Goal: Transaction & Acquisition: Purchase product/service

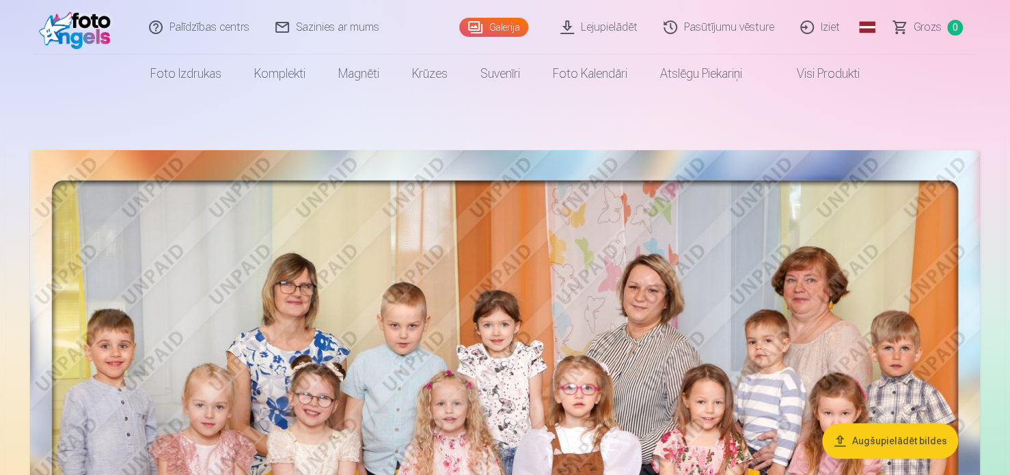
click at [723, 32] on link "Pasūtījumu vēsture" at bounding box center [719, 27] width 137 height 55
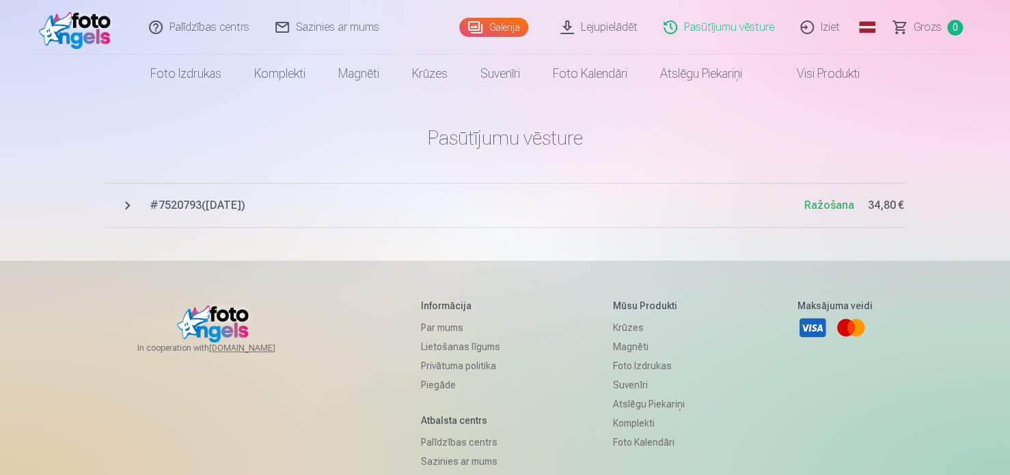
click at [184, 197] on span "# 7520793 ( 3.09.2025 )" at bounding box center [477, 205] width 654 height 16
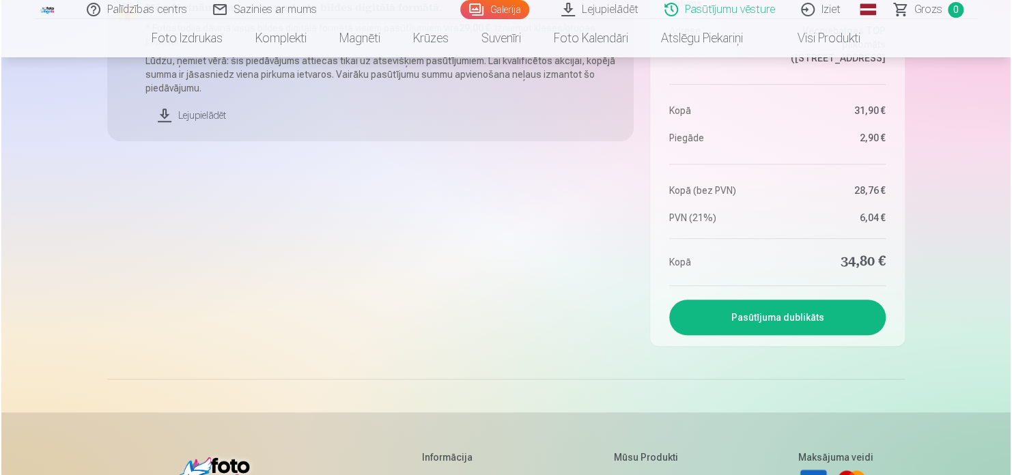
scroll to position [205, 0]
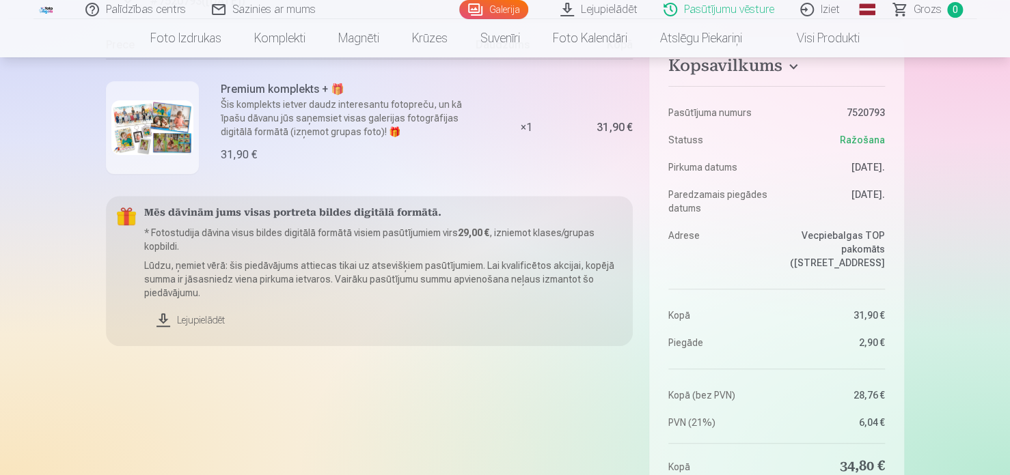
click at [221, 113] on p "Šis komplekts ietver daudz interesantu fotopreču, un kā īpašu dāvanu jūs saņems…" at bounding box center [344, 118] width 247 height 41
click at [245, 113] on p "Šis komplekts ietver daudz interesantu fotopreču, un kā īpašu dāvanu jūs saņems…" at bounding box center [344, 118] width 247 height 41
click at [163, 128] on img at bounding box center [152, 127] width 82 height 55
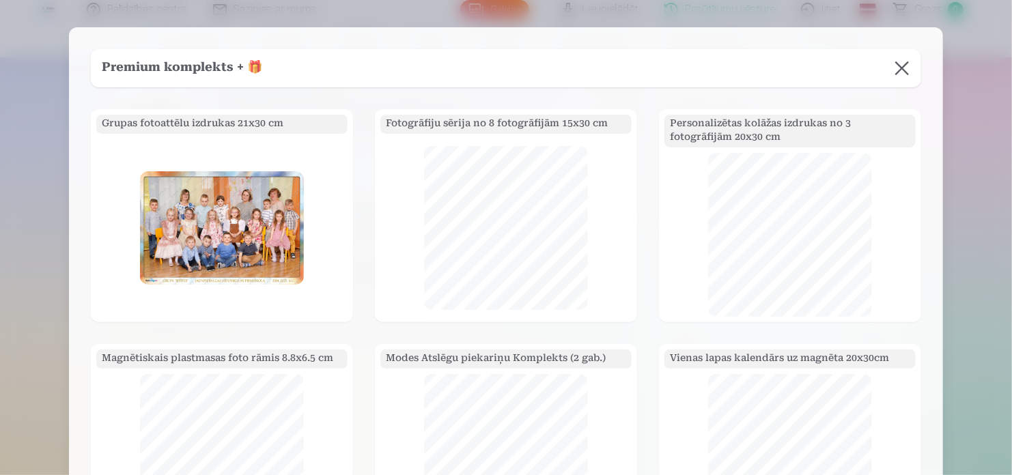
click at [245, 208] on img at bounding box center [222, 227] width 164 height 113
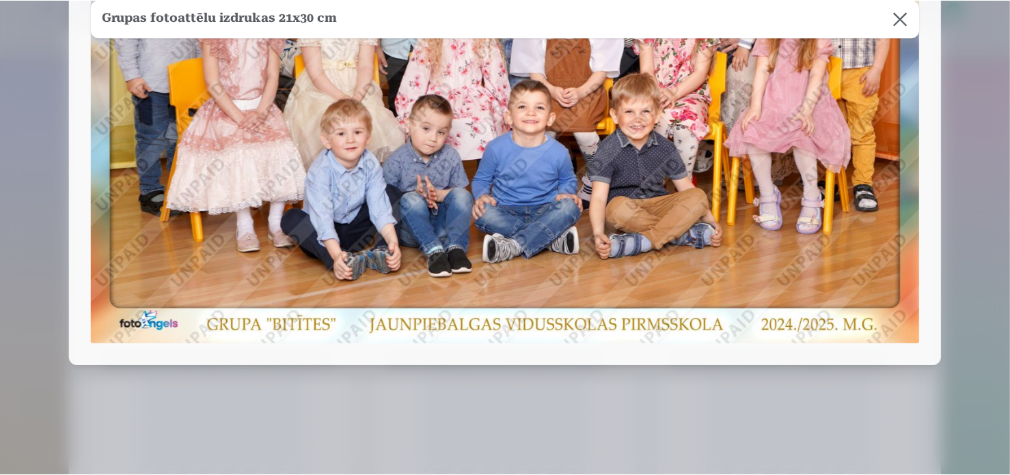
scroll to position [0, 0]
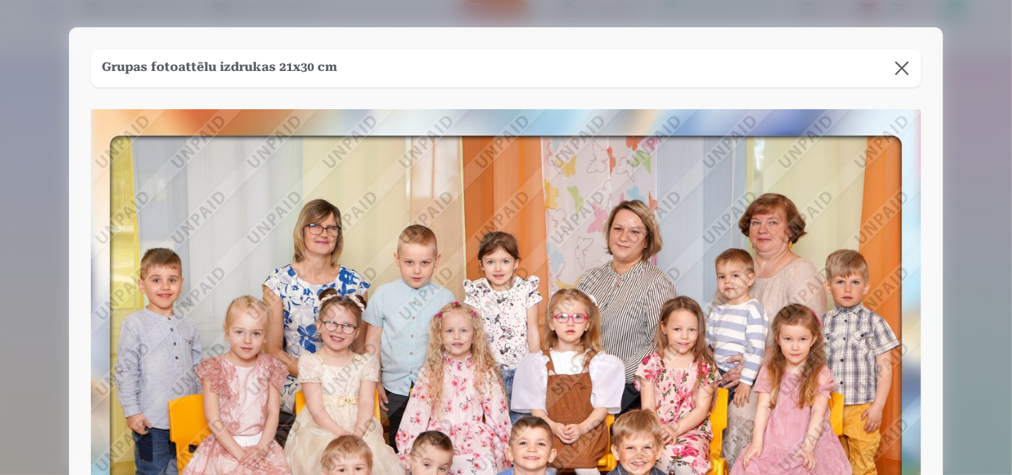
click at [904, 68] on button at bounding box center [902, 68] width 38 height 38
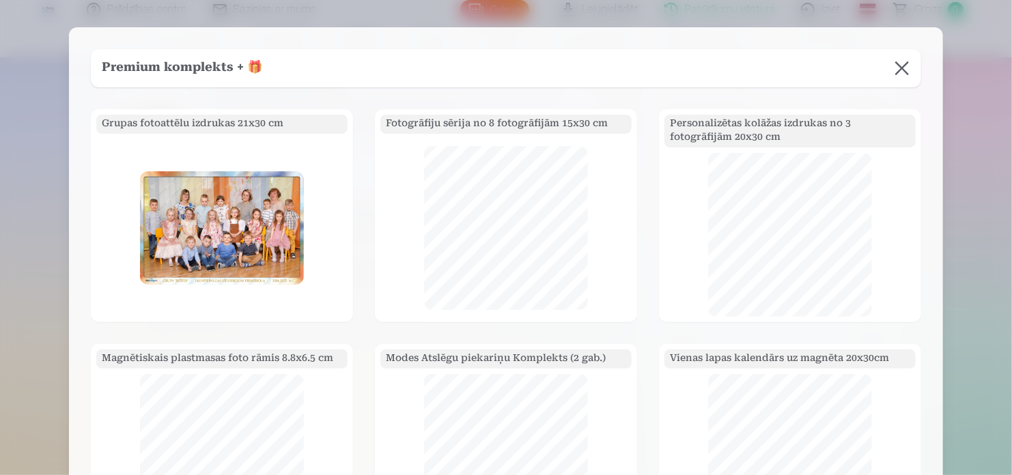
click at [902, 74] on button at bounding box center [902, 68] width 38 height 38
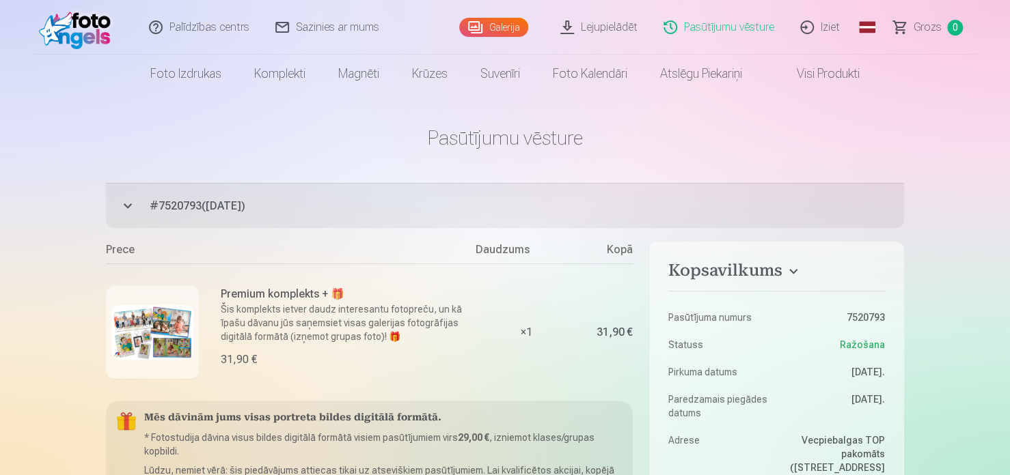
click at [490, 29] on link "Galerija" at bounding box center [493, 27] width 69 height 19
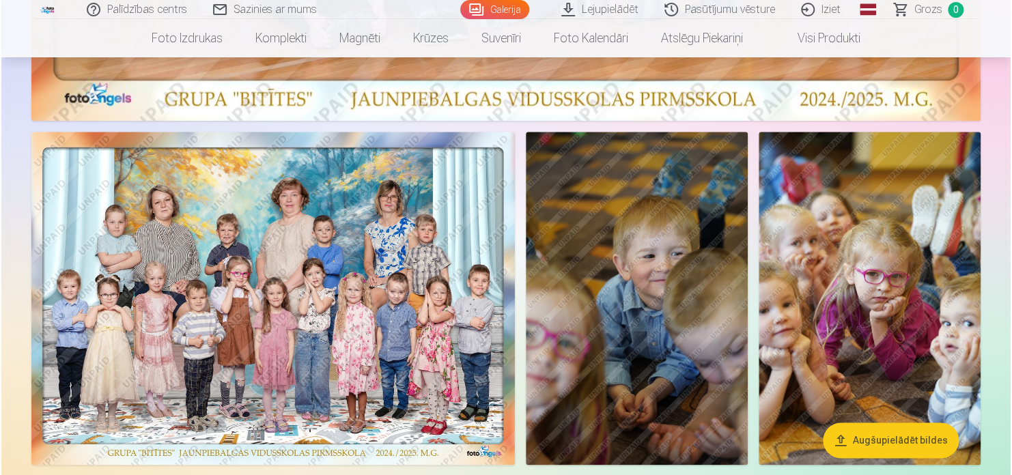
scroll to position [751, 0]
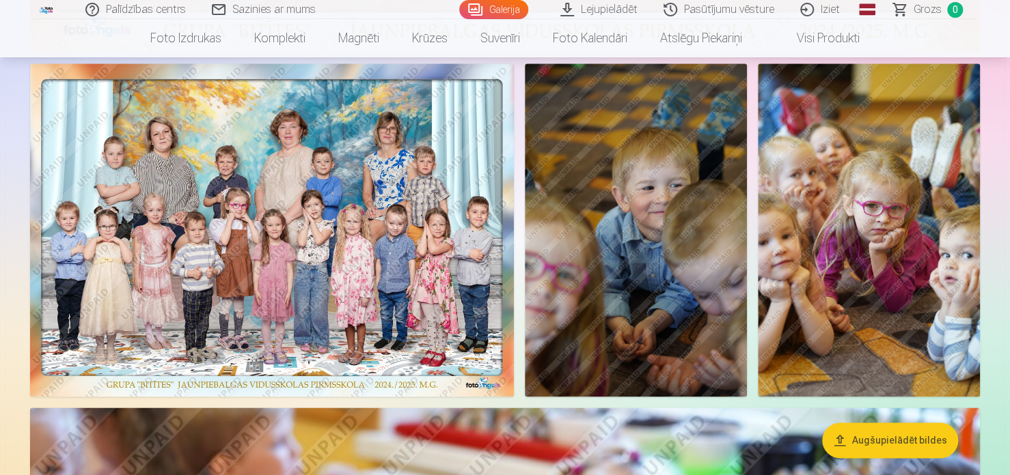
click at [380, 279] on img at bounding box center [272, 230] width 484 height 333
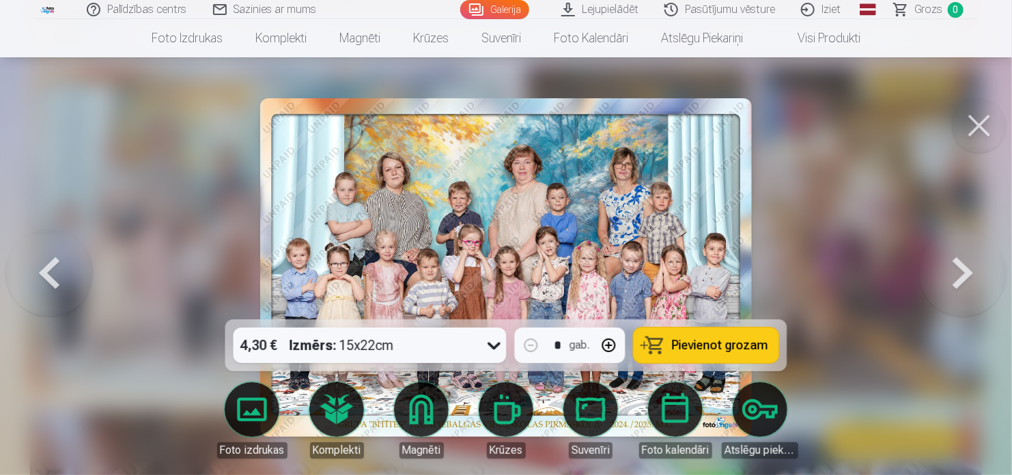
click at [492, 350] on icon at bounding box center [495, 346] width 22 height 22
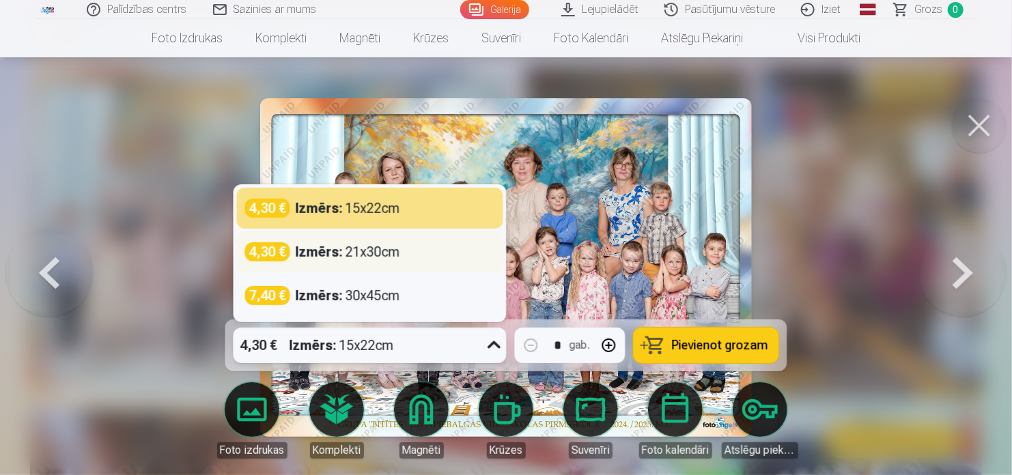
click at [467, 258] on div "4,30 € Izmērs : 21x30cm" at bounding box center [370, 251] width 250 height 19
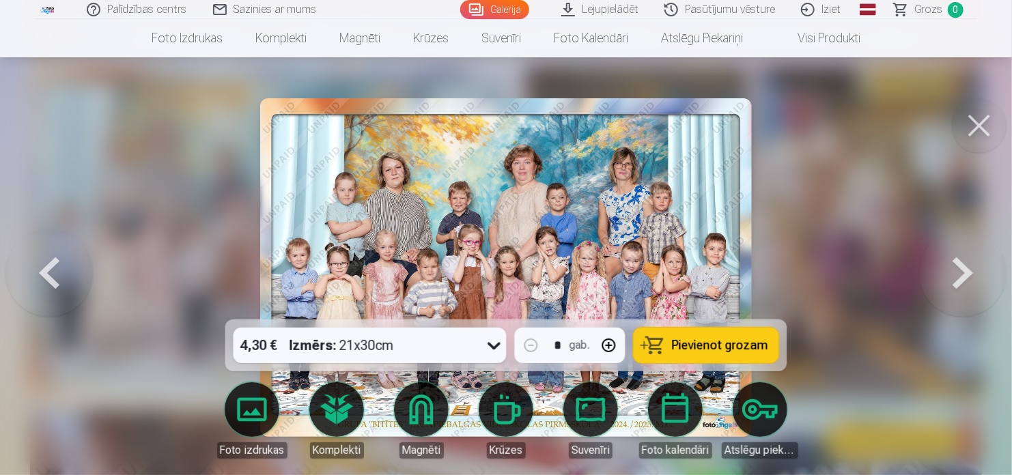
click at [467, 258] on img at bounding box center [506, 267] width 492 height 339
click at [717, 349] on span "Pievienot grozam" at bounding box center [720, 345] width 96 height 12
click at [929, 9] on span "Grozs" at bounding box center [929, 9] width 28 height 16
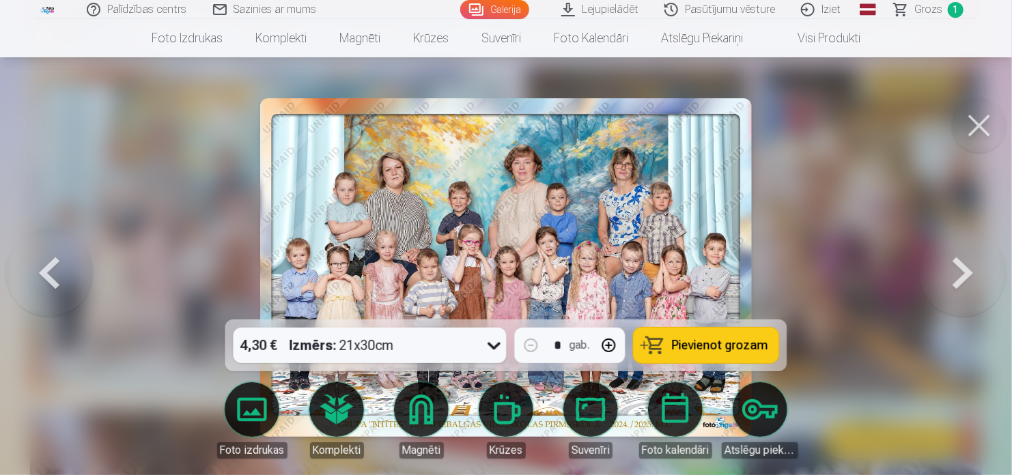
click at [929, 9] on link "Grozs 1" at bounding box center [930, 9] width 96 height 19
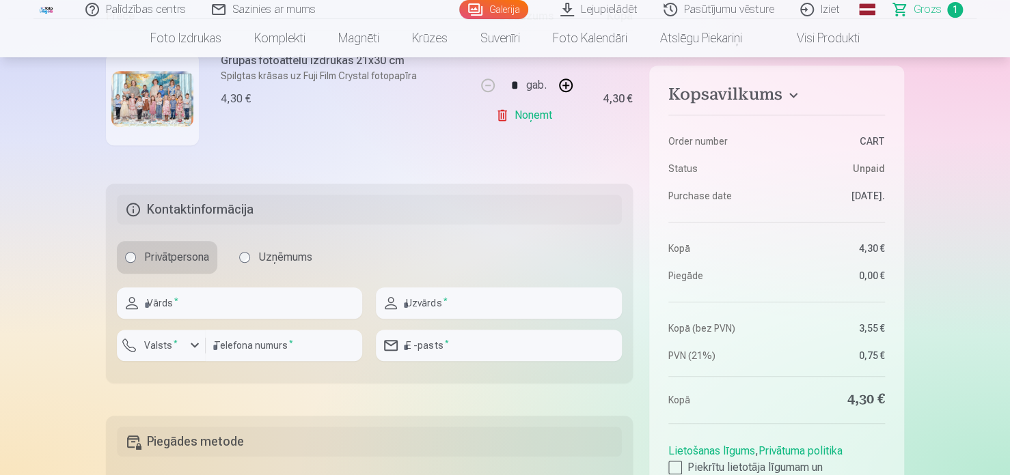
scroll to position [273, 0]
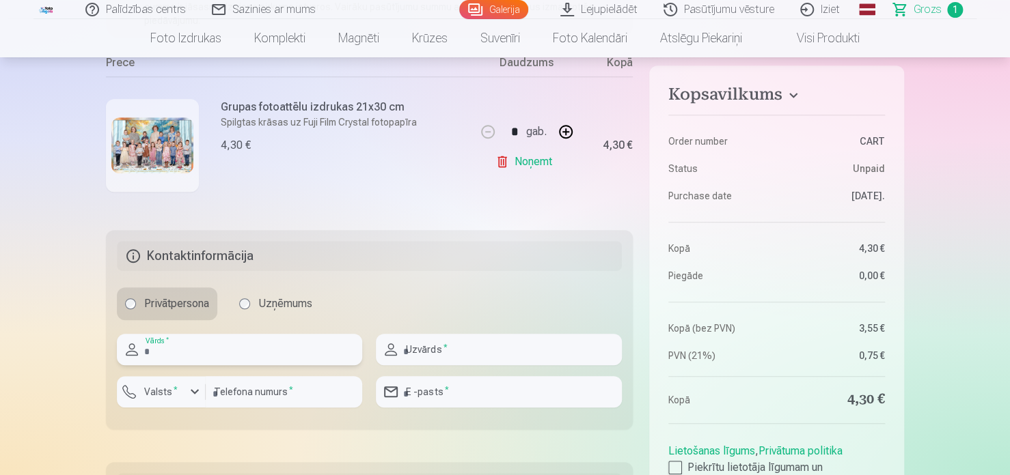
click at [218, 340] on input "text" at bounding box center [239, 349] width 245 height 31
click at [240, 346] on input "text" at bounding box center [239, 349] width 245 height 31
type input "********"
click at [423, 341] on input "text" at bounding box center [498, 349] width 245 height 31
type input "*********"
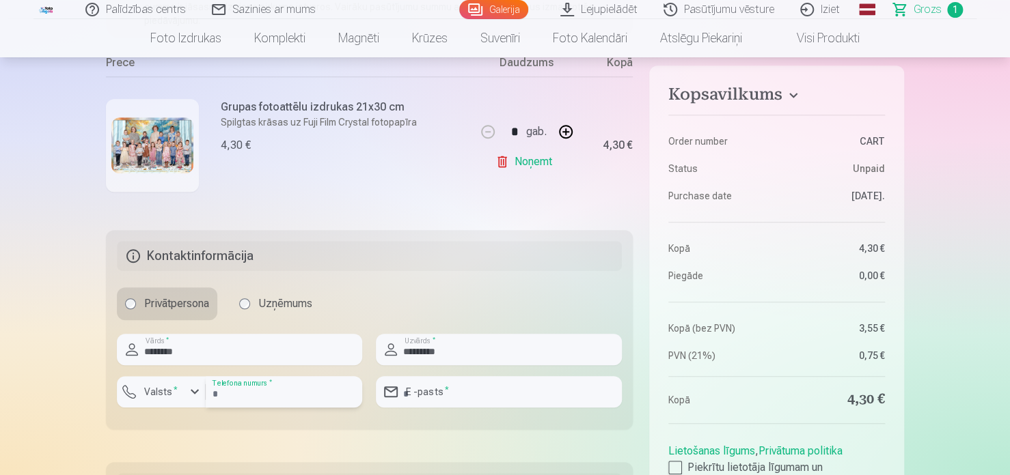
click at [327, 394] on input "number" at bounding box center [284, 391] width 156 height 31
type input "********"
type input "**********"
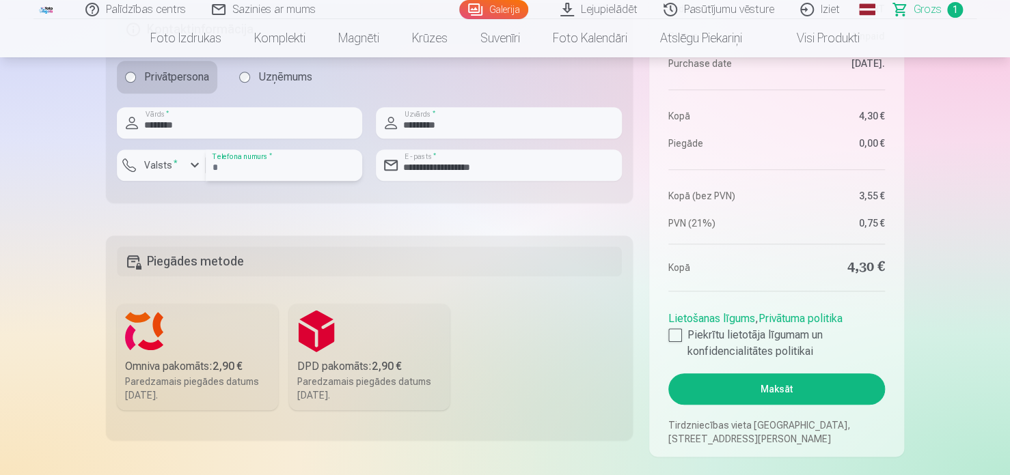
scroll to position [546, 0]
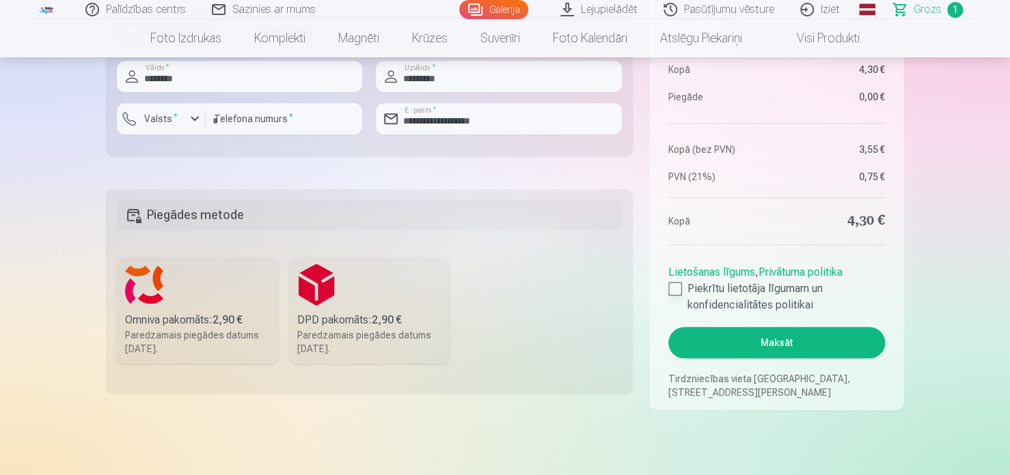
click at [682, 294] on label "Piekrītu lietotāja līgumam un konfidencialitātes politikai" at bounding box center [776, 297] width 217 height 33
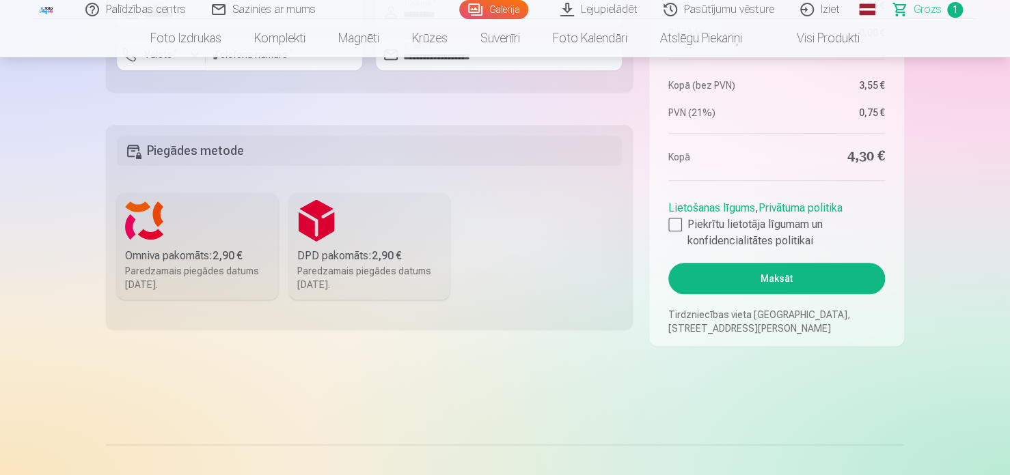
scroll to position [615, 0]
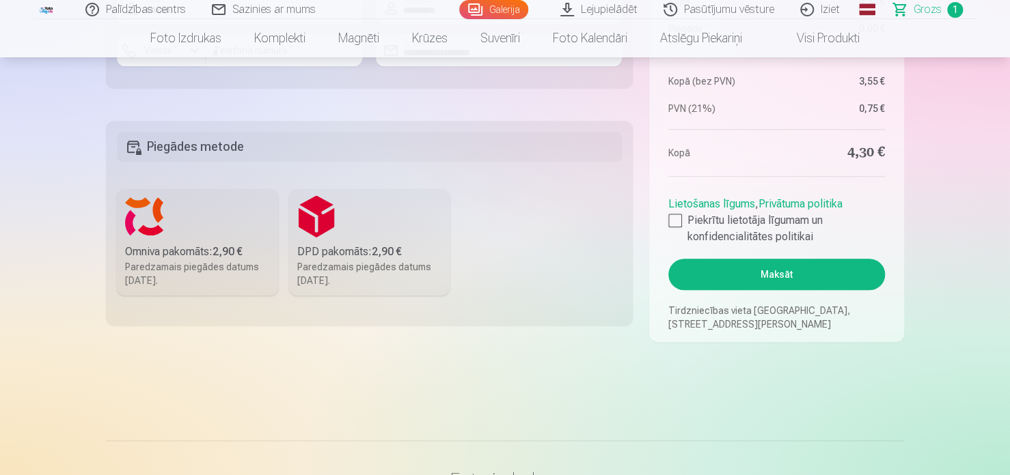
click at [835, 282] on button "Maksāt" at bounding box center [776, 274] width 217 height 31
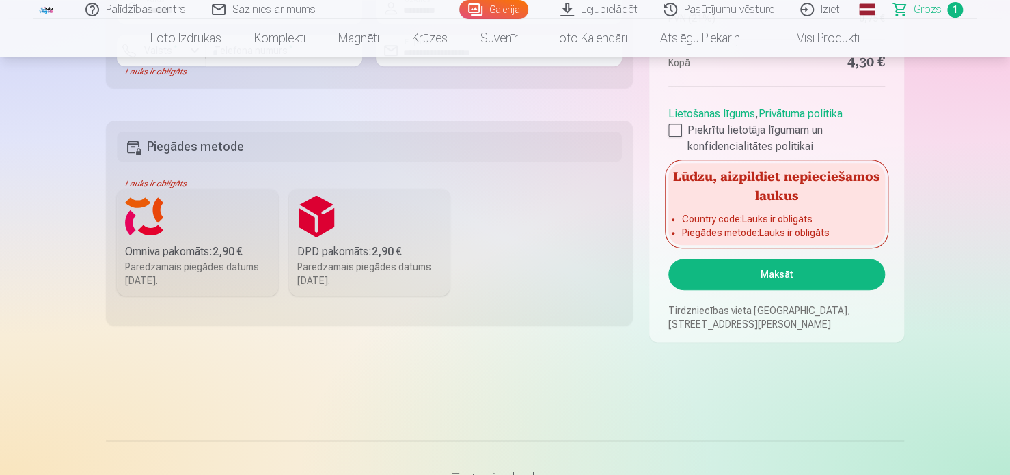
scroll to position [478, 0]
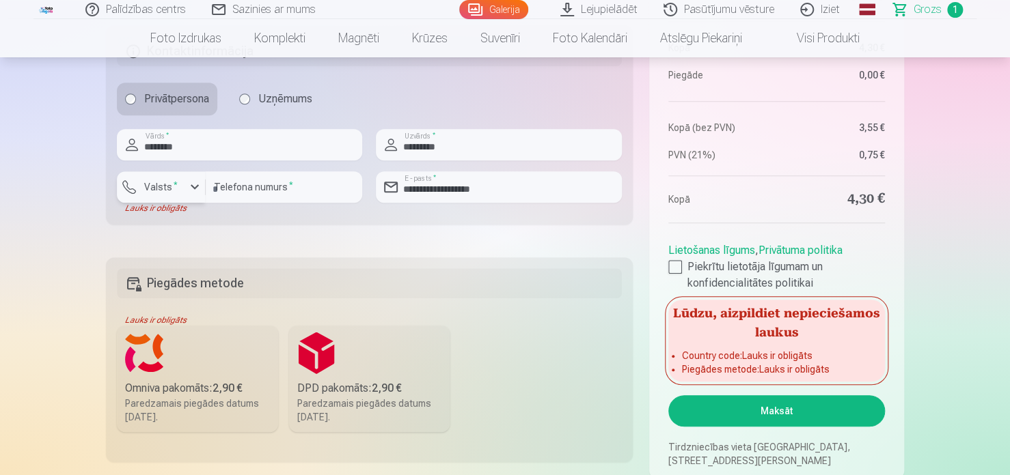
click at [193, 193] on div "button" at bounding box center [194, 187] width 16 height 16
click at [180, 216] on div "+371" at bounding box center [168, 219] width 27 height 16
click at [734, 411] on button "Maksāt" at bounding box center [776, 410] width 217 height 31
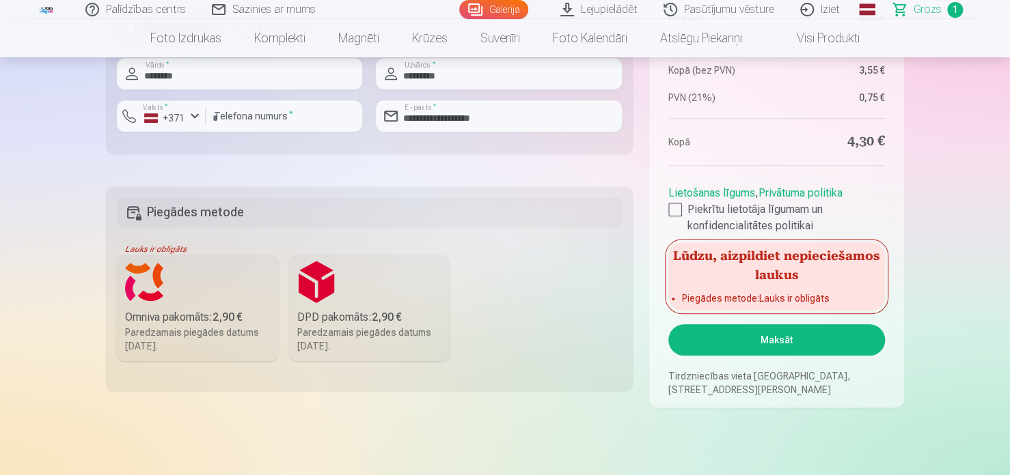
scroll to position [615, 0]
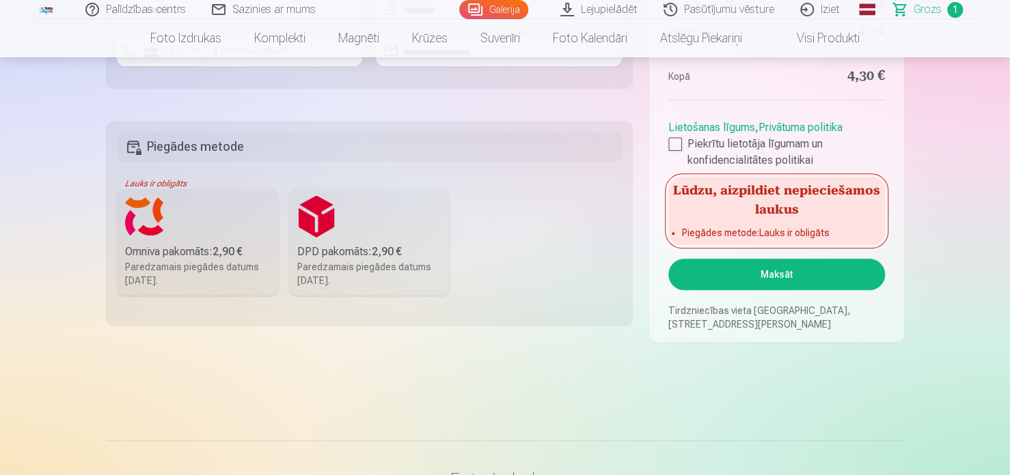
click at [168, 141] on h5 "Piegādes metode" at bounding box center [369, 147] width 505 height 30
click at [169, 148] on h5 "Piegādes metode" at bounding box center [369, 147] width 505 height 30
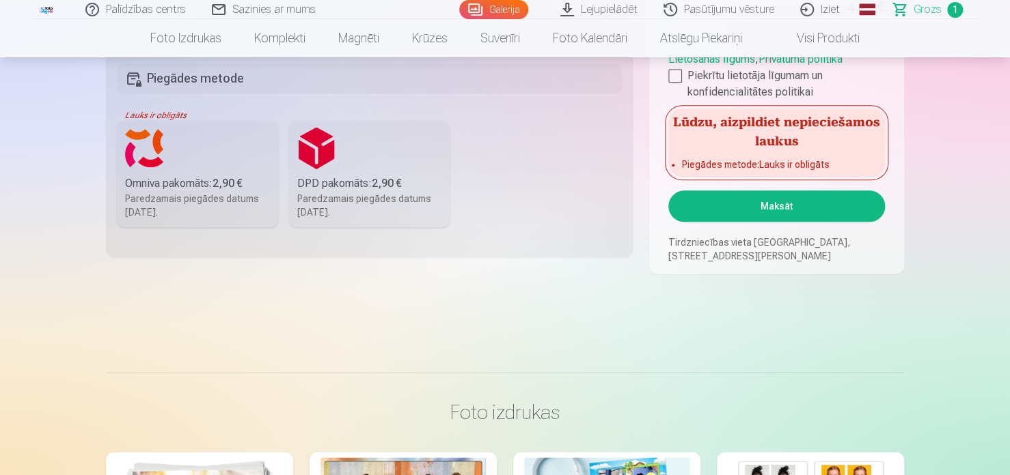
scroll to position [546, 0]
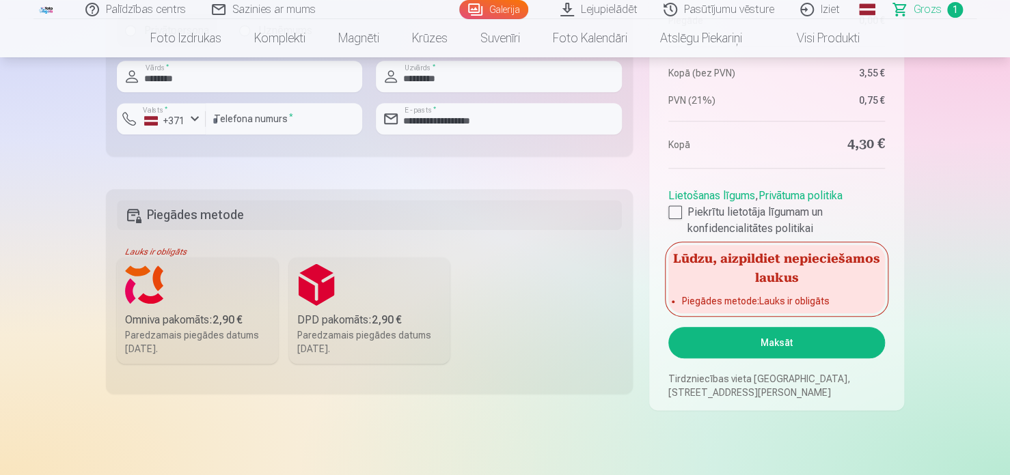
click at [178, 344] on div "Paredzamais piegādes datums 20.09.2025." at bounding box center [197, 342] width 145 height 27
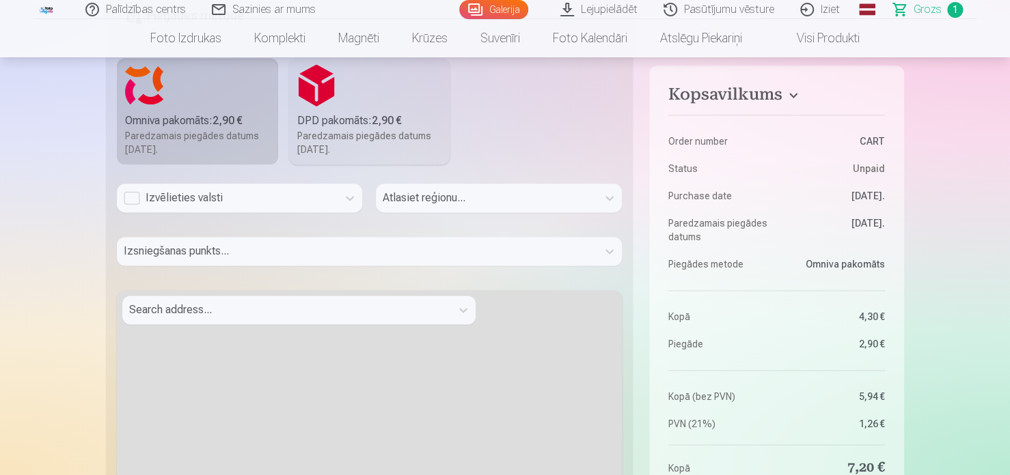
scroll to position [751, 0]
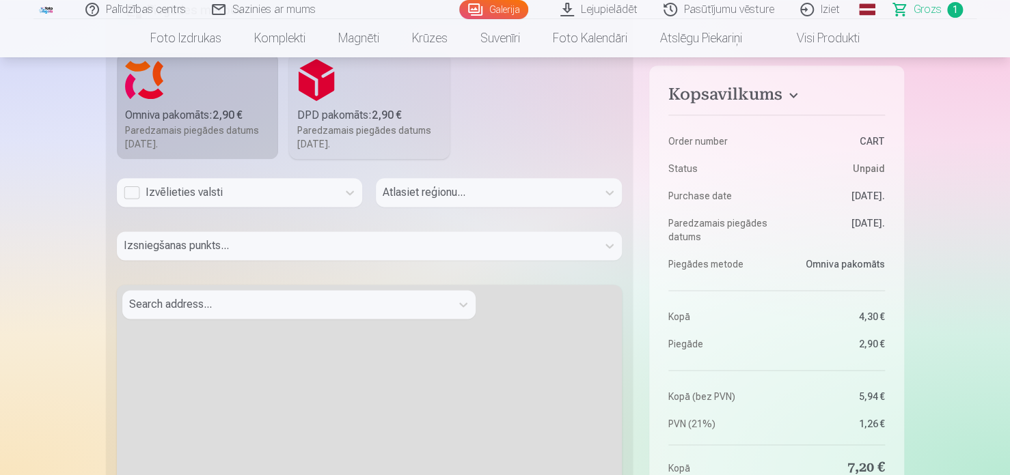
click at [221, 193] on div "Izvēlieties valsti" at bounding box center [227, 192] width 207 height 16
click at [169, 203] on div "Izvēlieties valsti" at bounding box center [227, 192] width 221 height 29
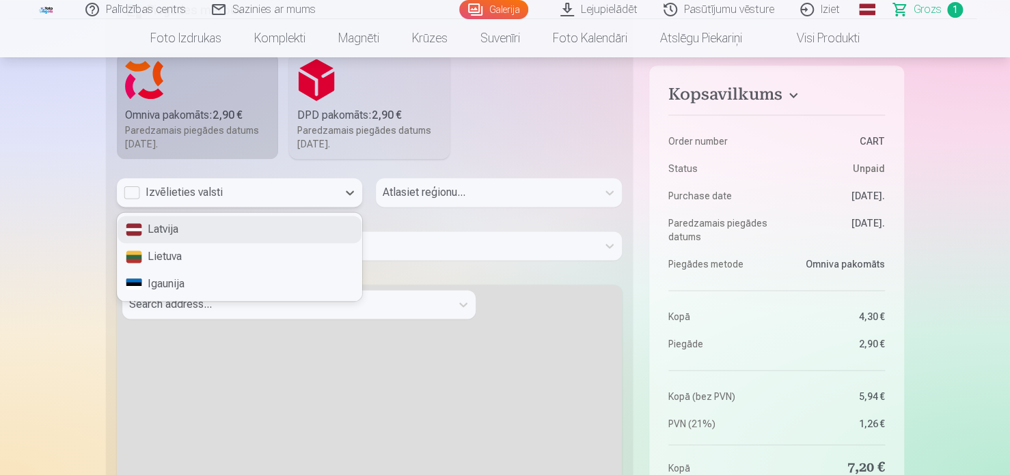
click at [169, 203] on div "Izvēlieties valsti" at bounding box center [227, 192] width 221 height 29
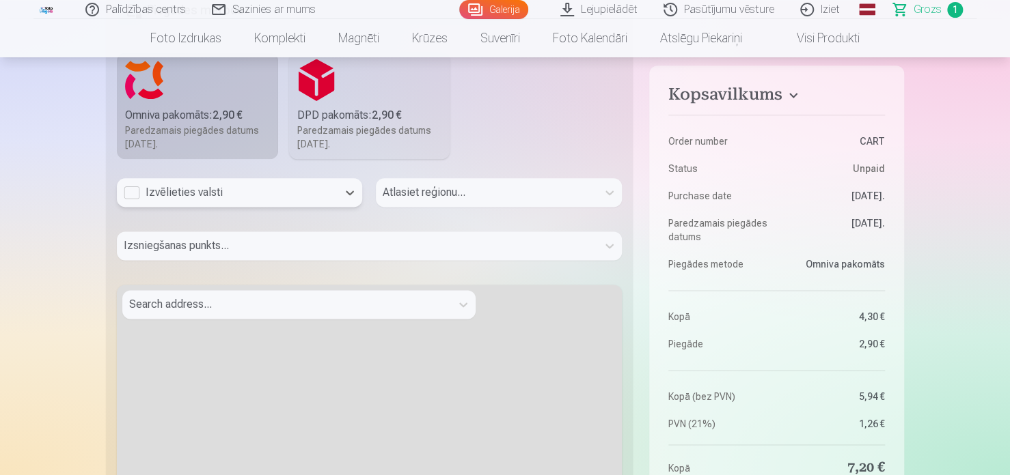
click at [167, 193] on div "Izvēlieties valsti" at bounding box center [227, 192] width 207 height 16
click at [141, 194] on div "Izvēlieties valsti" at bounding box center [227, 192] width 207 height 16
click at [135, 190] on div "Izvēlieties valsti" at bounding box center [227, 192] width 207 height 16
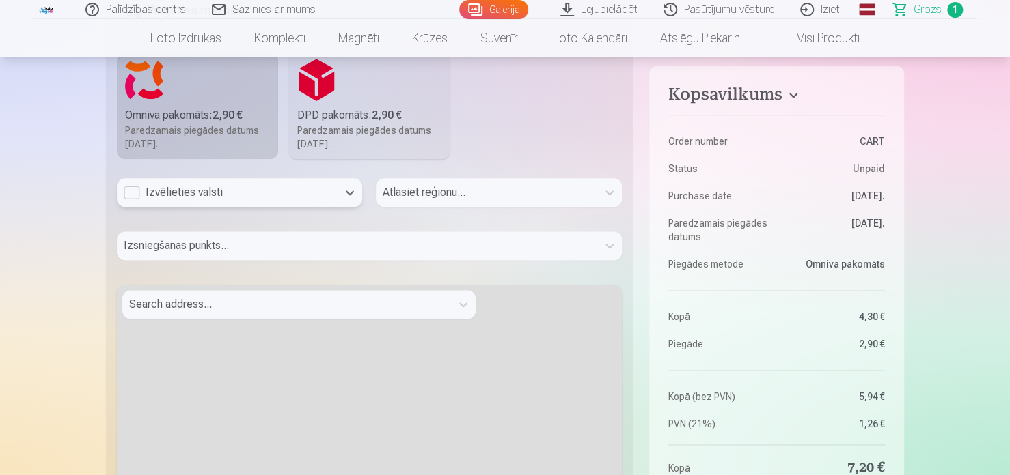
click at [135, 190] on div "Izvēlieties valsti" at bounding box center [227, 192] width 207 height 16
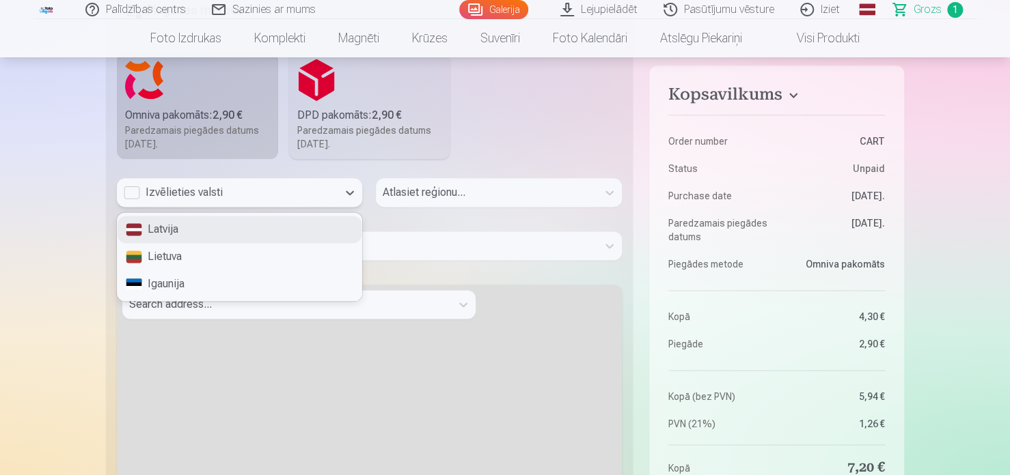
click at [147, 184] on div "Izvēlieties valsti" at bounding box center [227, 192] width 207 height 16
click at [154, 233] on div "Latvija" at bounding box center [239, 229] width 244 height 27
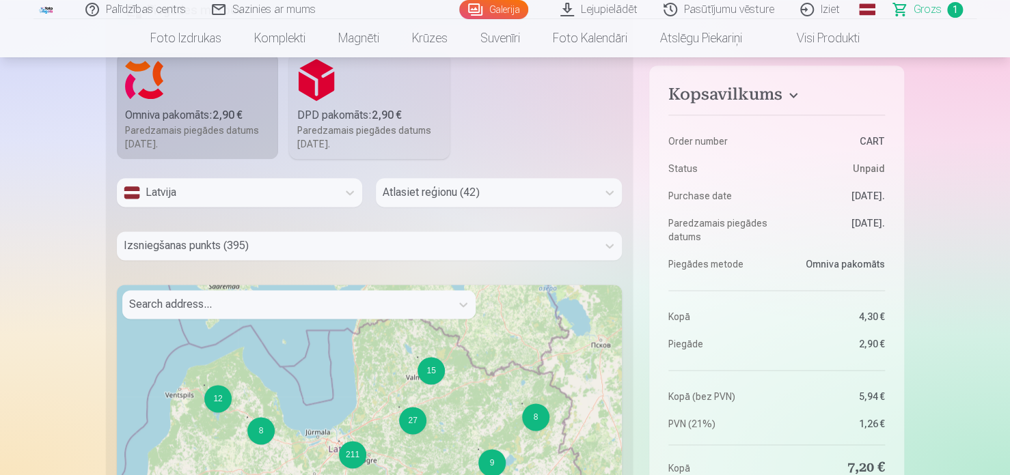
click at [264, 10] on link "Sazinies ar mums" at bounding box center [264, 9] width 130 height 19
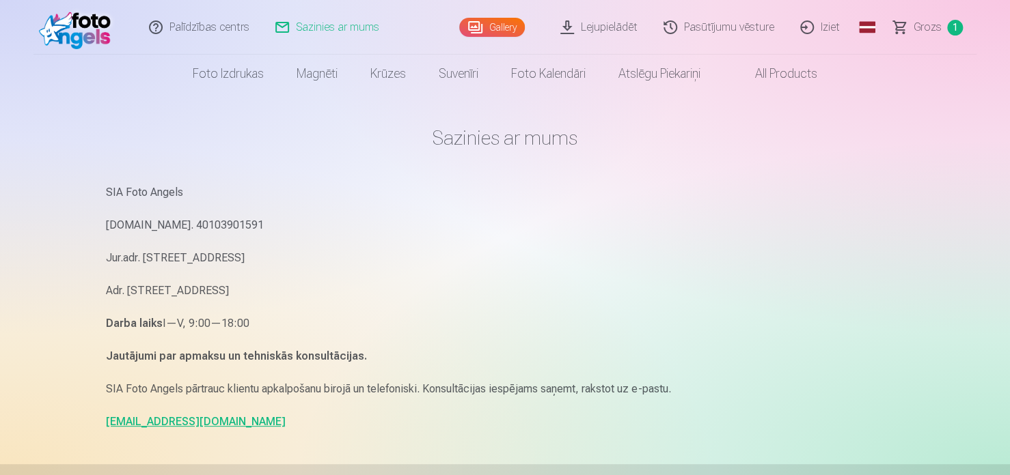
drag, startPoint x: 406, startPoint y: 176, endPoint x: 400, endPoint y: 180, distance: 7.8
click at [406, 176] on main "Sazinies ar mums SIA Foto Angels Reg.Nr. 40103901591 Jur.adr. Rīga, Dzelzavas i…" at bounding box center [505, 279] width 798 height 372
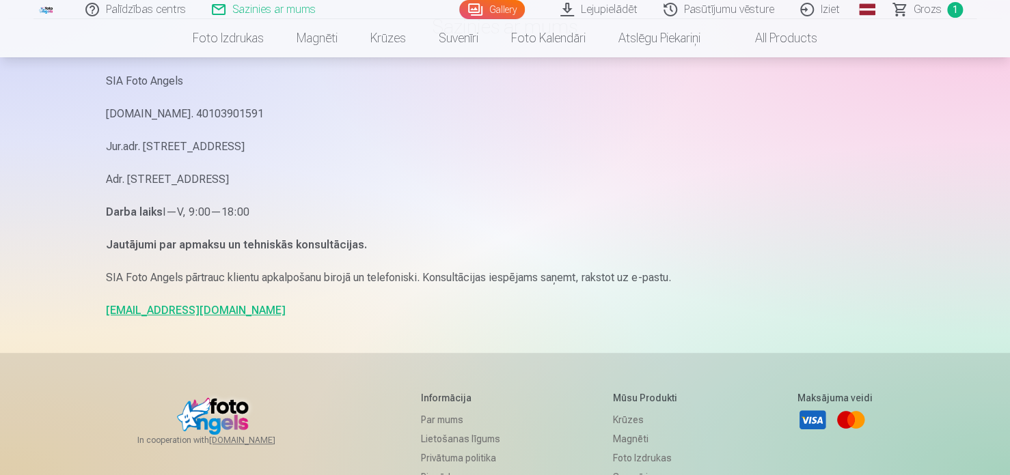
scroll to position [137, 0]
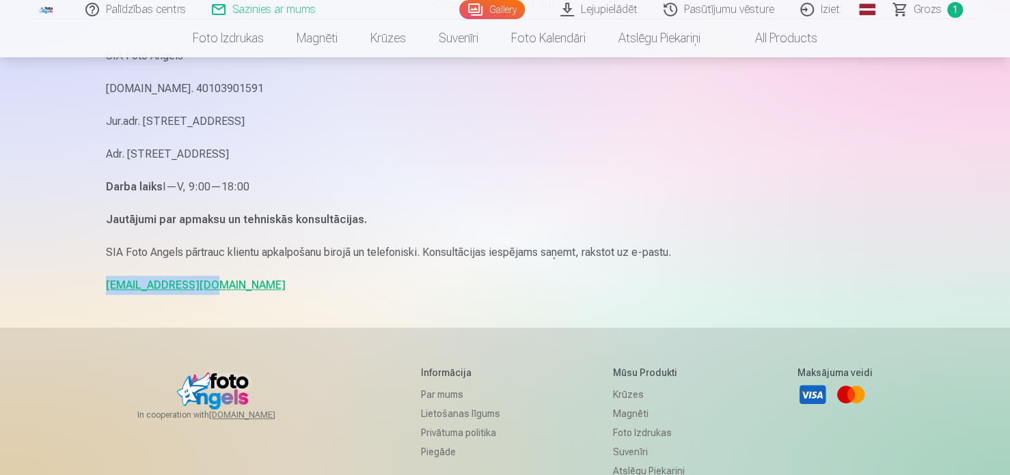
drag, startPoint x: 208, startPoint y: 288, endPoint x: 103, endPoint y: 288, distance: 105.2
click at [103, 288] on div "Sazinies ar mums SIA Foto Angels Reg.Nr. 40103901591 Jur.adr. Rīga, Dzelzavas i…" at bounding box center [505, 283] width 820 height 840
copy link "info@fotoangels.lv"
click at [161, 74] on div "SIA Foto Angels Reg.Nr. 40103901591 Jur.adr. Rīga, Dzelzavas iela 74 k-1 - 34, …" at bounding box center [505, 170] width 798 height 249
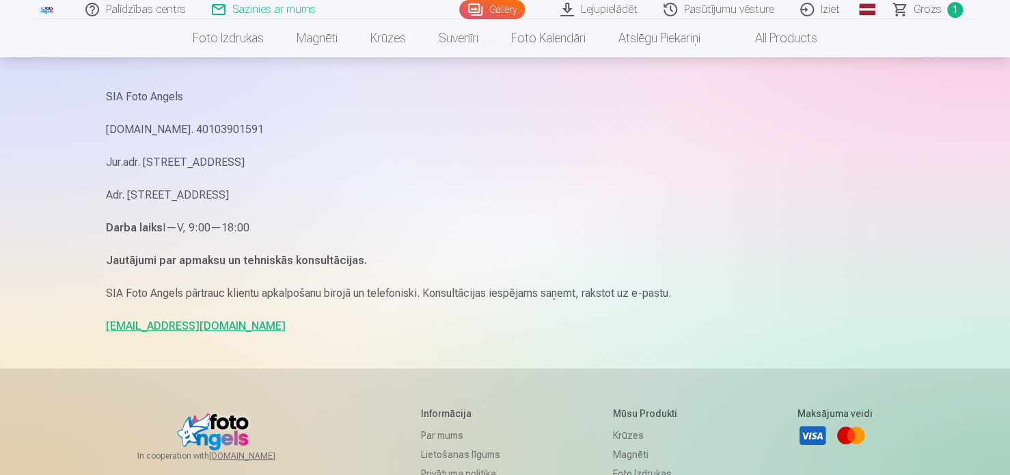
scroll to position [68, 0]
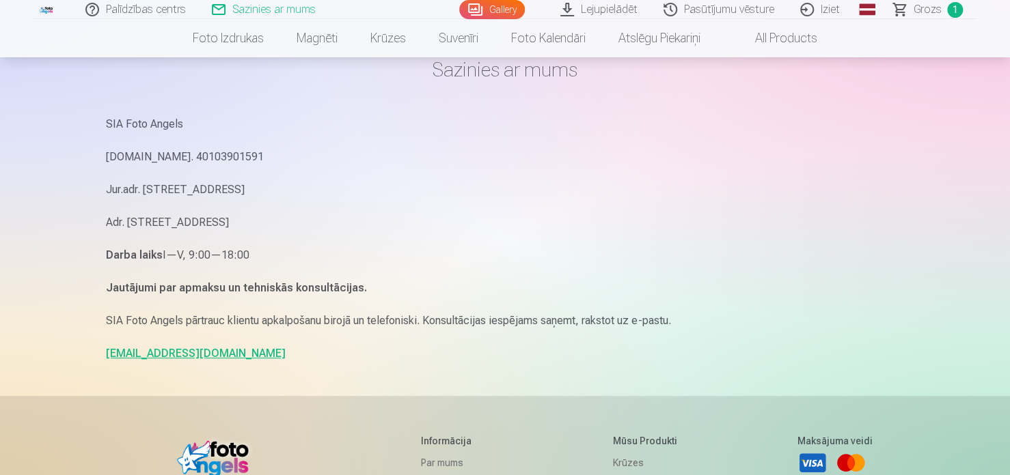
click at [934, 1] on span "Grozs" at bounding box center [927, 9] width 28 height 16
click at [934, 1] on link "Grozs 1" at bounding box center [928, 9] width 96 height 19
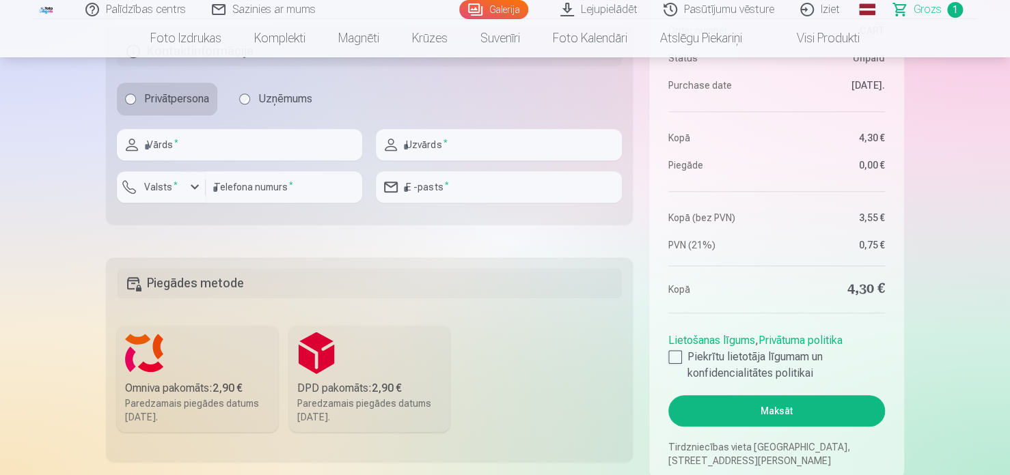
scroll to position [615, 0]
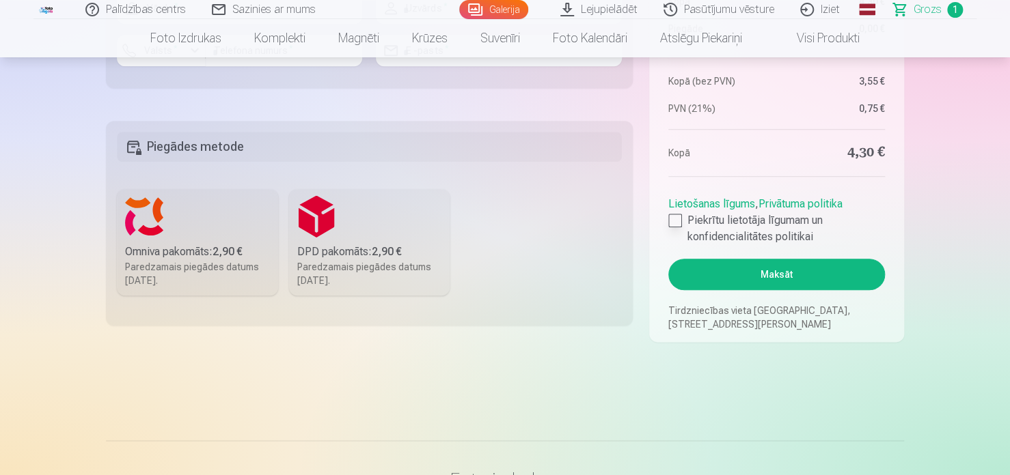
click at [671, 215] on div at bounding box center [675, 221] width 14 height 14
click at [294, 142] on h5 "Piegādes metode" at bounding box center [369, 147] width 505 height 30
click at [191, 152] on h5 "Piegādes metode" at bounding box center [369, 147] width 505 height 30
click at [171, 210] on label "Omniva pakomāts : 2,90 € Paredzamais piegādes datums 20.09.2025." at bounding box center [197, 242] width 161 height 107
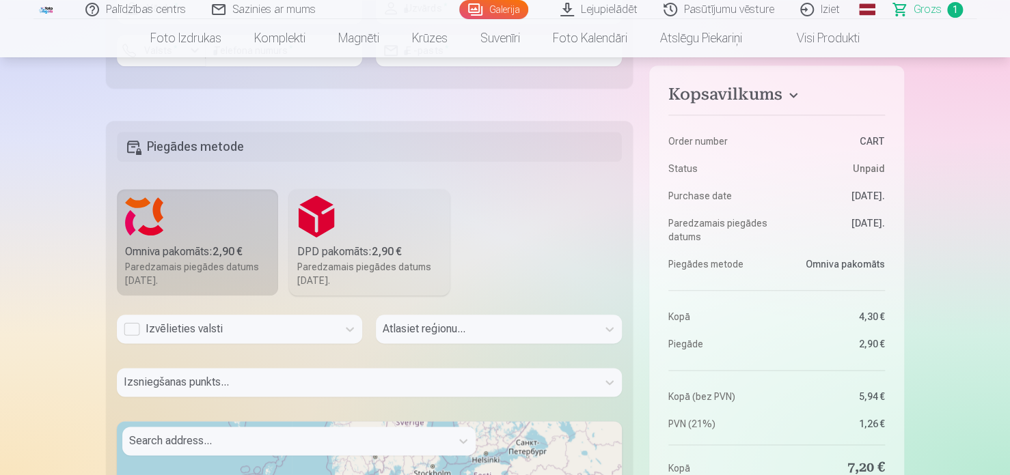
click at [355, 236] on label "DPD pakomāts : 2,90 € Paredzamais piegādes datums 20.09.2025." at bounding box center [369, 242] width 161 height 107
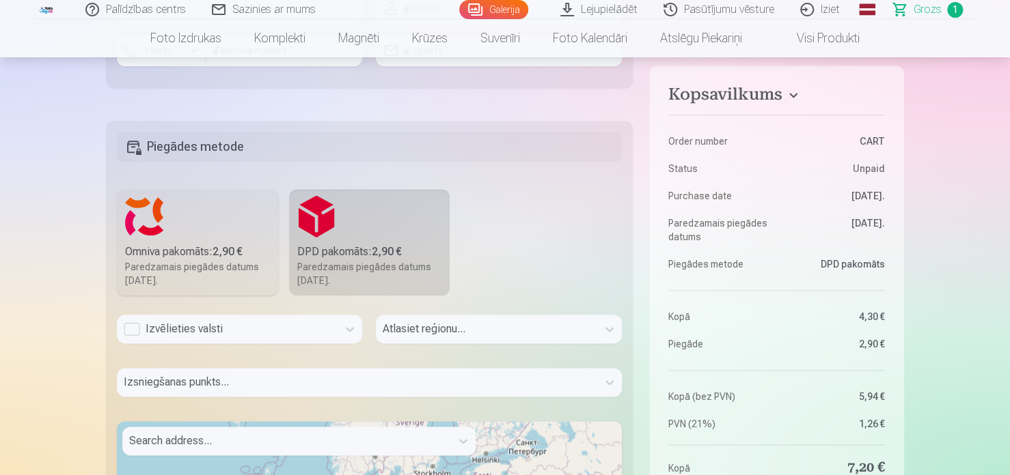
click at [237, 236] on label "Omniva pakomāts : 2,90 € Paredzamais piegādes datums 20.09.2025." at bounding box center [197, 242] width 161 height 107
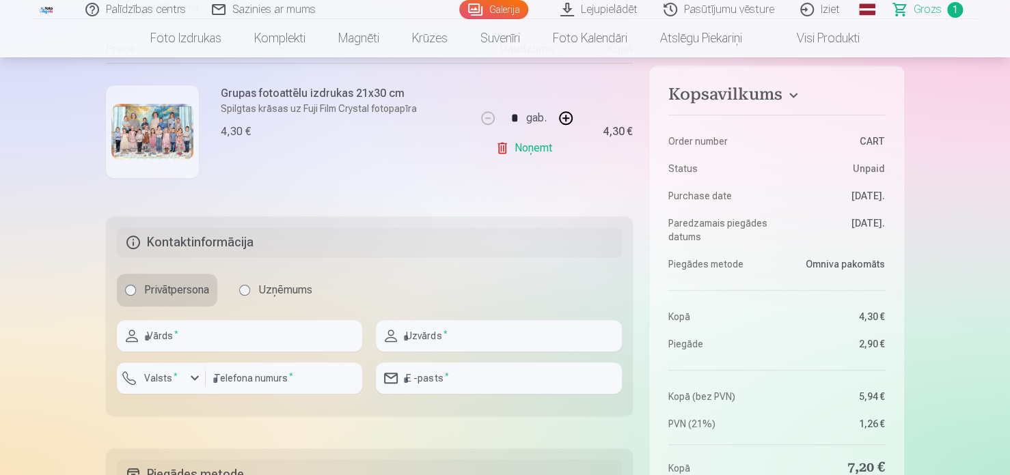
scroll to position [273, 0]
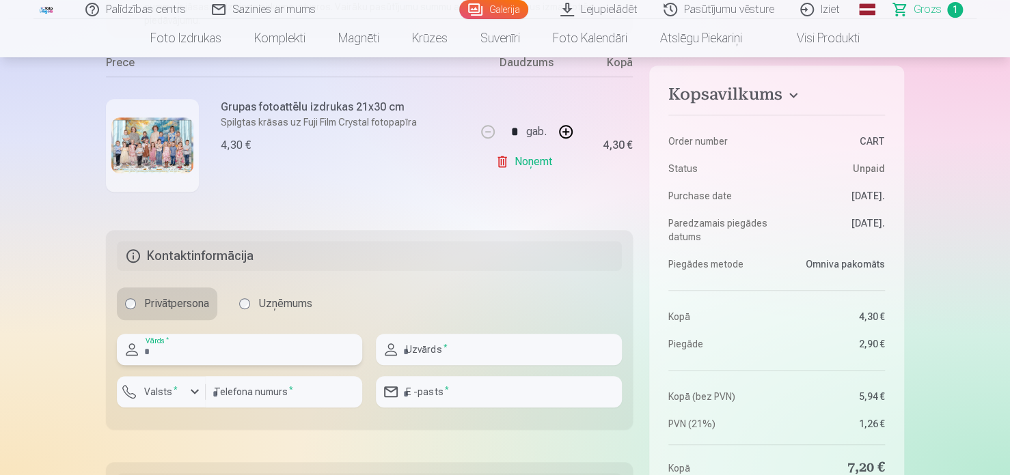
click at [240, 337] on input "text" at bounding box center [239, 349] width 245 height 31
type input "********"
type input "*********"
type input "********"
type input "*********"
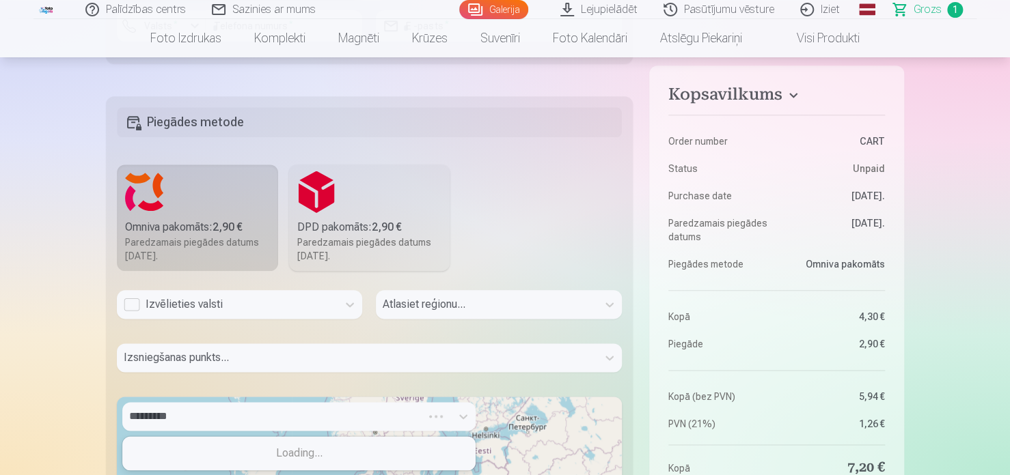
scroll to position [434, 0]
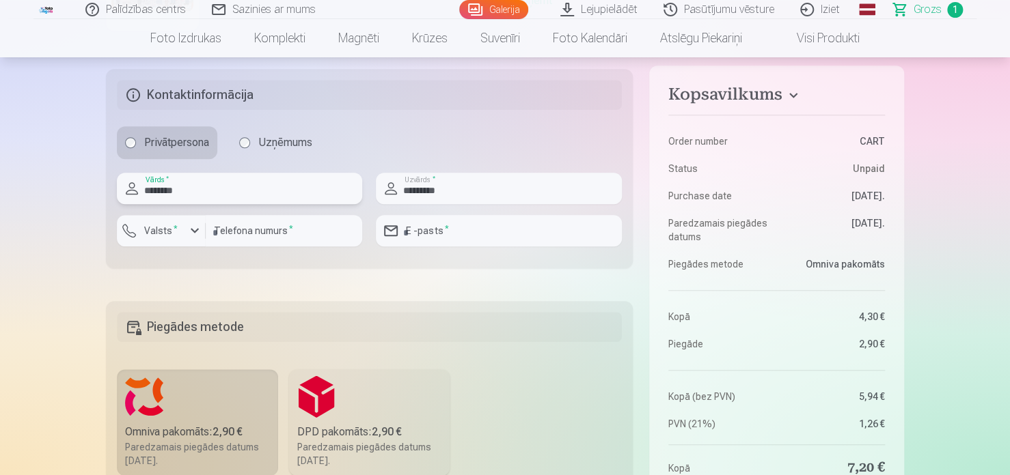
drag, startPoint x: 253, startPoint y: 187, endPoint x: 238, endPoint y: 186, distance: 15.0
click at [253, 187] on input "********" at bounding box center [239, 188] width 245 height 31
drag, startPoint x: 186, startPoint y: 197, endPoint x: 68, endPoint y: 178, distance: 120.4
type input "********"
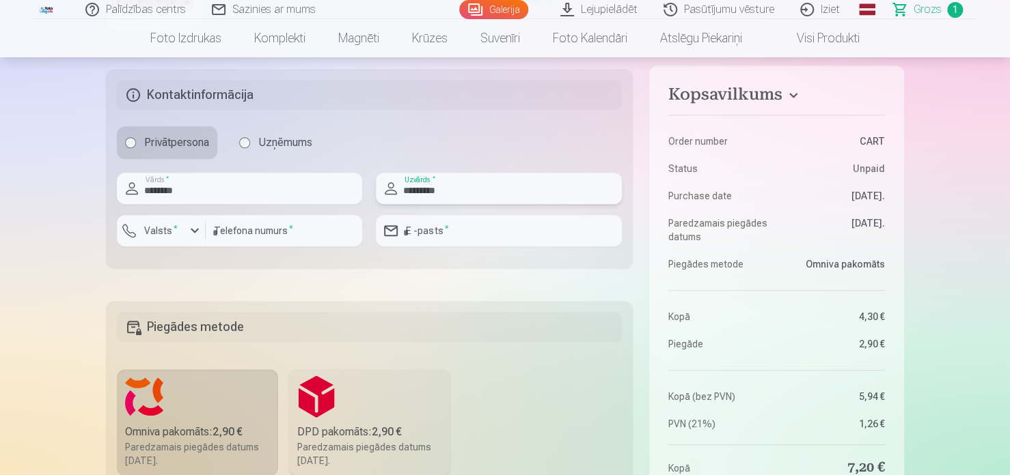
click at [456, 195] on input "*********" at bounding box center [498, 188] width 245 height 31
drag, startPoint x: 456, startPoint y: 195, endPoint x: 316, endPoint y: 176, distance: 140.6
click at [316, 176] on div "******** Vārds * ********* Uzvārds * Valsts * ******** Telefona numurs * E -pas…" at bounding box center [369, 215] width 505 height 85
type input "*********"
click at [174, 230] on label "Valsts *" at bounding box center [161, 231] width 44 height 14
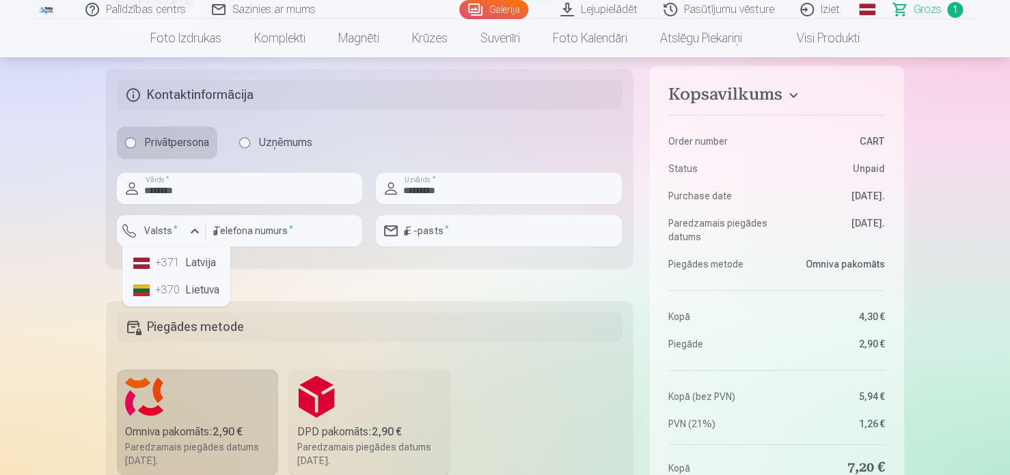
click at [177, 270] on div "+371" at bounding box center [168, 263] width 27 height 16
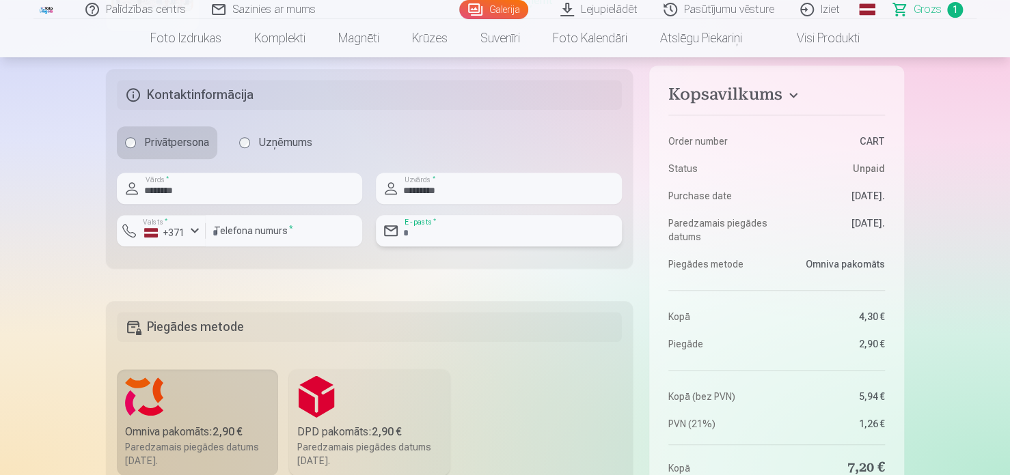
click at [445, 228] on input "email" at bounding box center [498, 230] width 245 height 31
type input "**********"
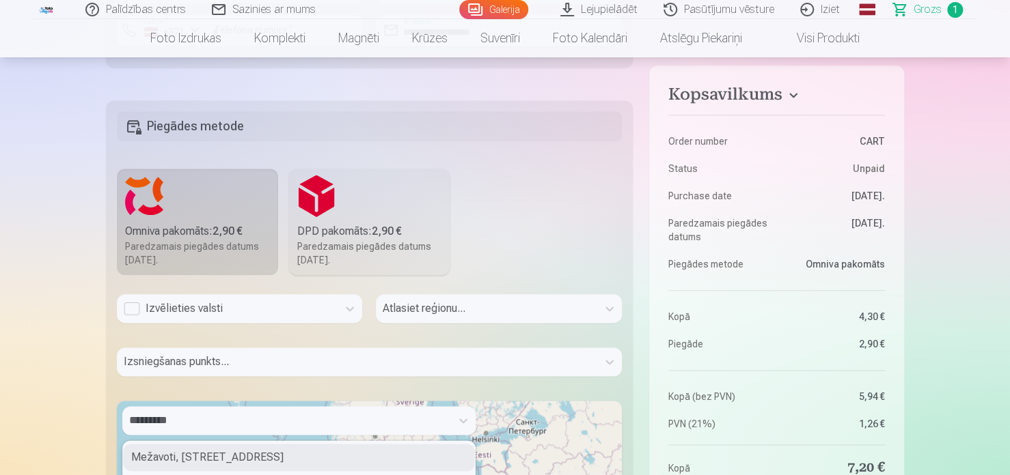
scroll to position [639, 0]
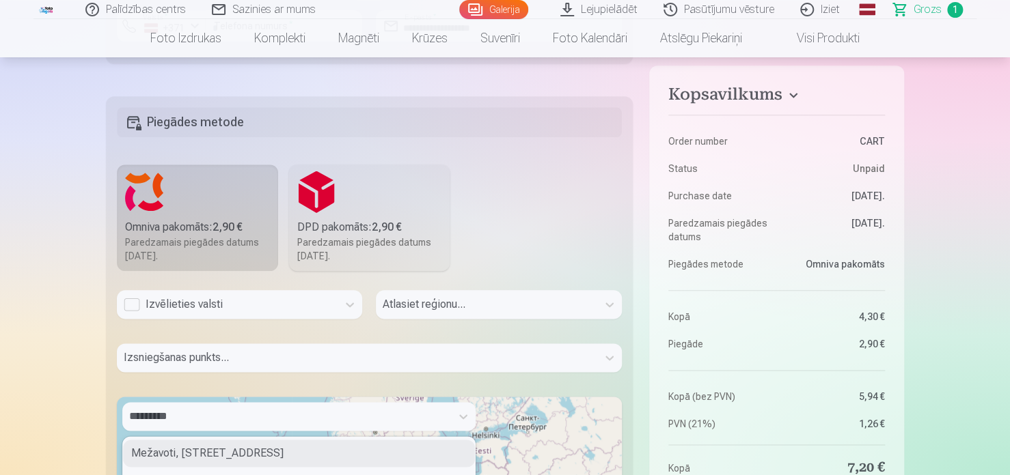
click at [331, 238] on div "Paredzamais piegādes datums 20.09.2025." at bounding box center [369, 249] width 145 height 27
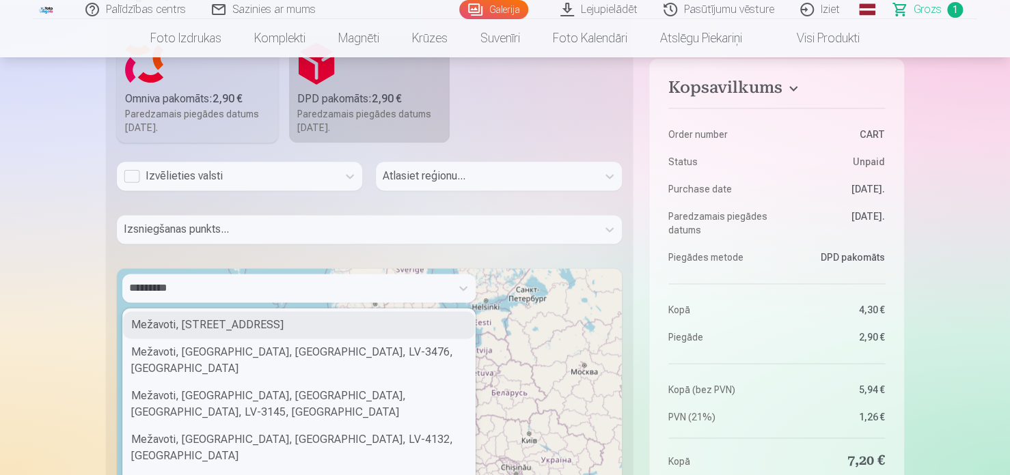
scroll to position [776, 0]
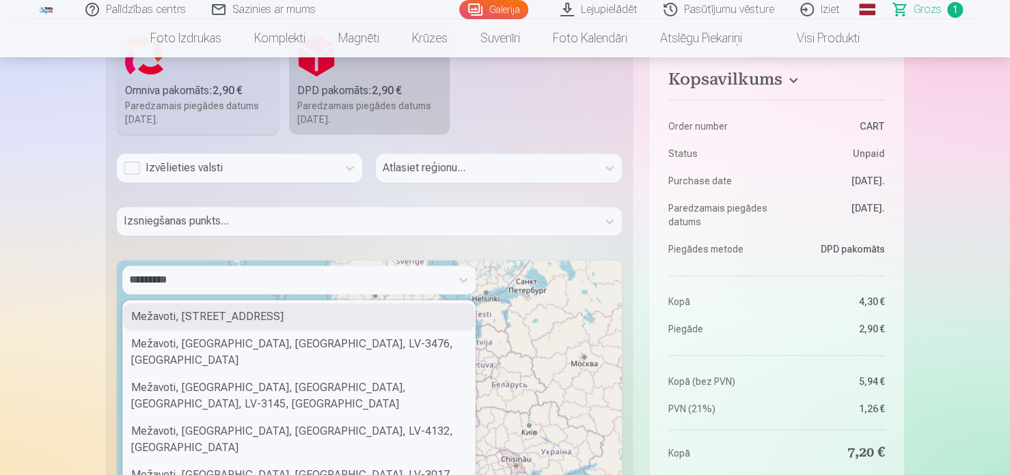
click at [267, 163] on div "Izvēlieties valsti" at bounding box center [227, 168] width 207 height 16
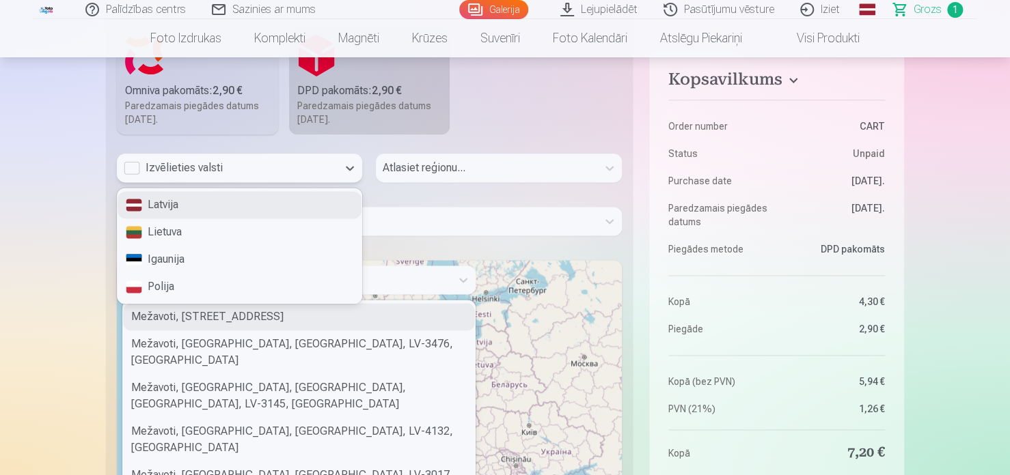
click at [267, 163] on div "Izvēlieties valsti" at bounding box center [227, 168] width 207 height 16
click at [262, 163] on div "Izvēlieties valsti" at bounding box center [227, 168] width 207 height 16
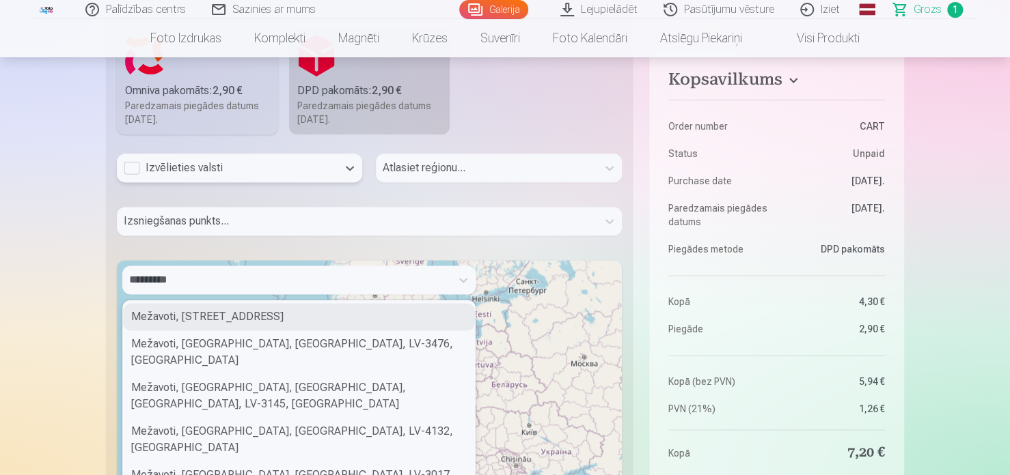
click at [333, 109] on div "Paredzamais piegādes datums 20.09.2025." at bounding box center [369, 112] width 145 height 27
click at [180, 167] on div "Izvēlieties valsti" at bounding box center [227, 168] width 207 height 16
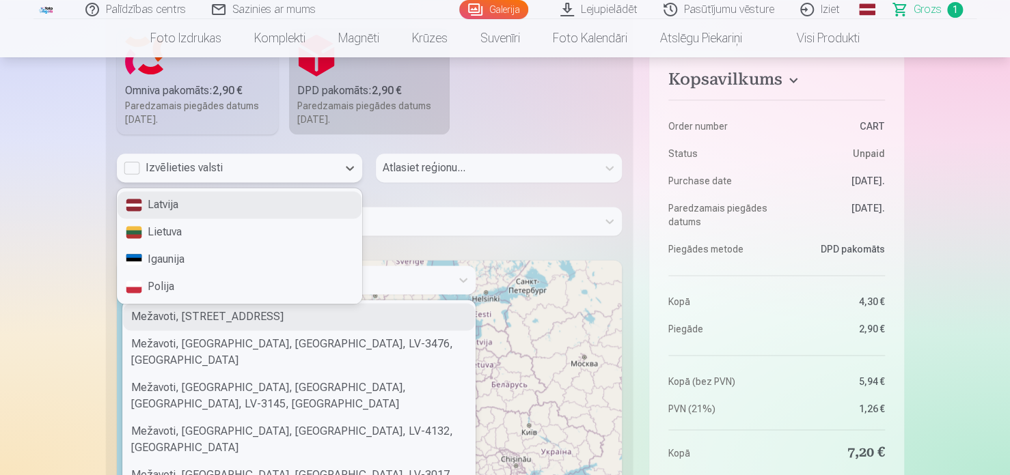
click at [174, 206] on div "Latvija" at bounding box center [239, 204] width 244 height 27
drag, startPoint x: 174, startPoint y: 206, endPoint x: 300, endPoint y: 189, distance: 126.7
click at [174, 206] on div "4 results available. Use Up and Down to choose options, press Enter to select t…" at bounding box center [369, 378] width 505 height 448
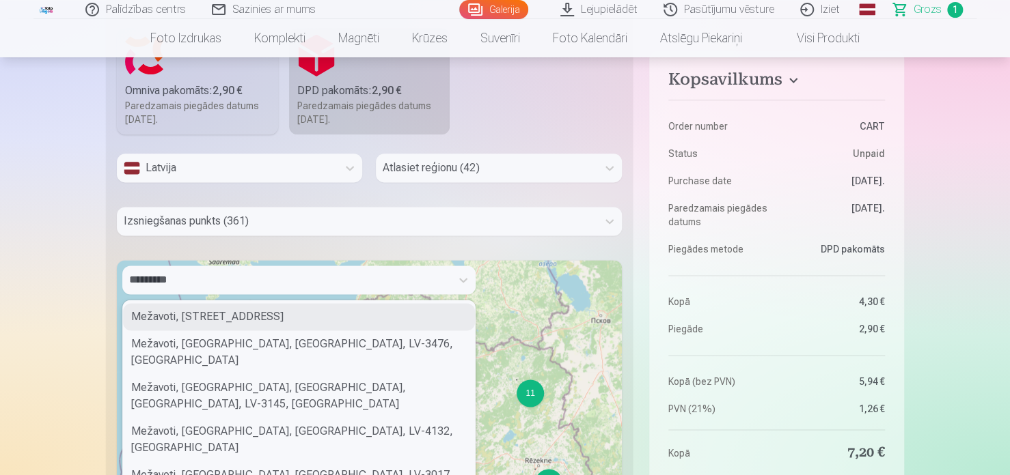
click at [434, 174] on div at bounding box center [486, 167] width 207 height 19
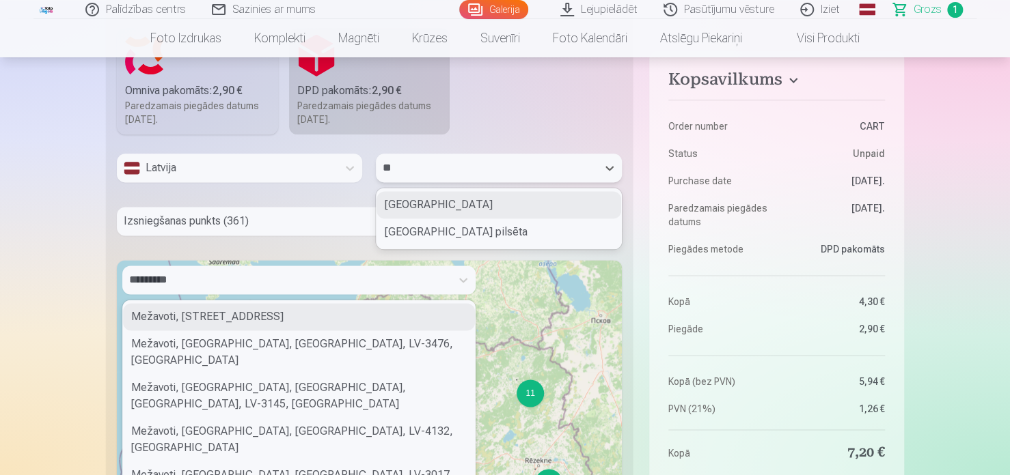
type input "*"
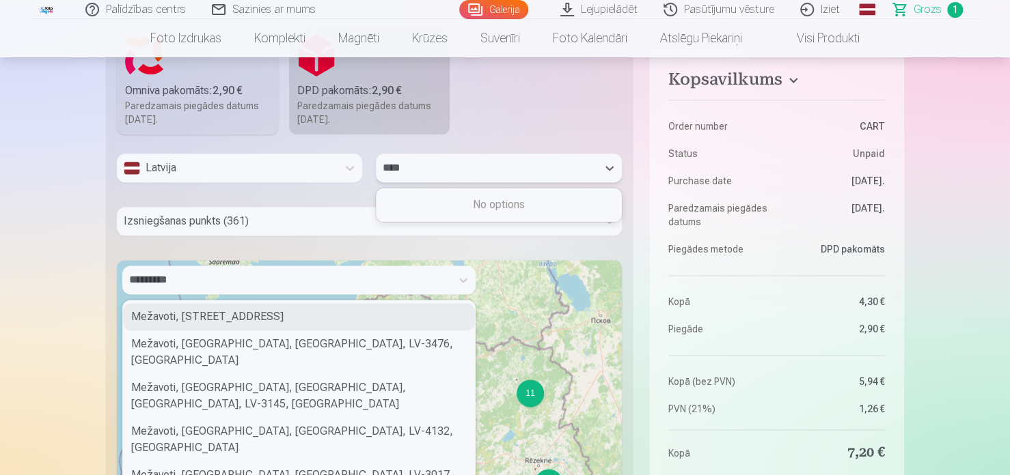
type input "***"
click at [442, 201] on div "Cēsu novads" at bounding box center [498, 204] width 244 height 27
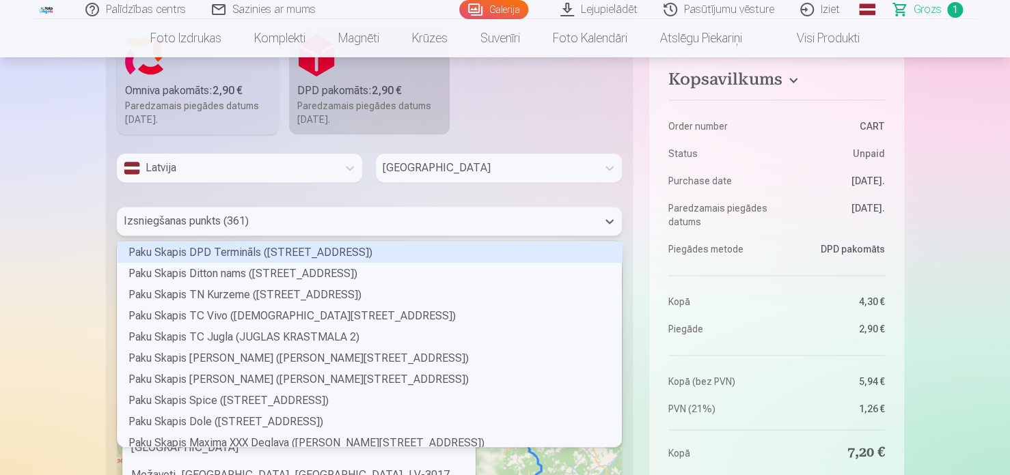
click at [341, 218] on div at bounding box center [357, 221] width 467 height 19
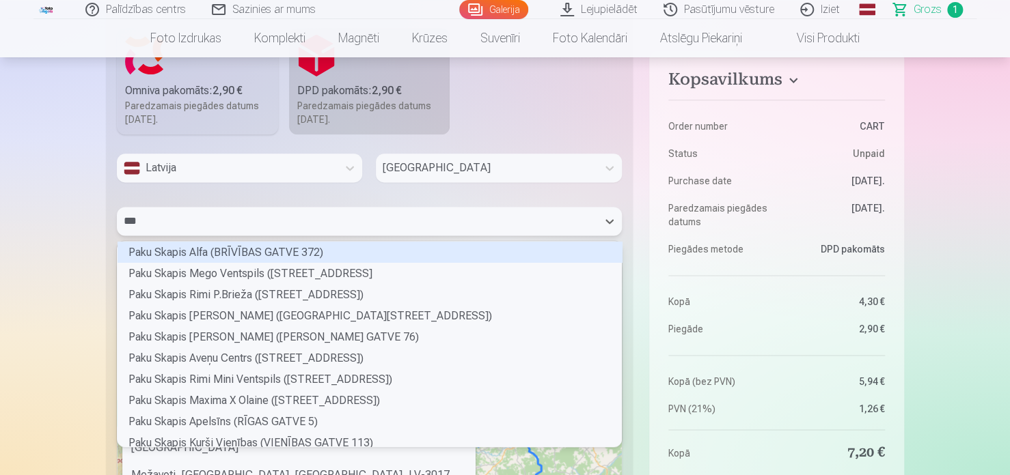
scroll to position [3, 4]
type input "****"
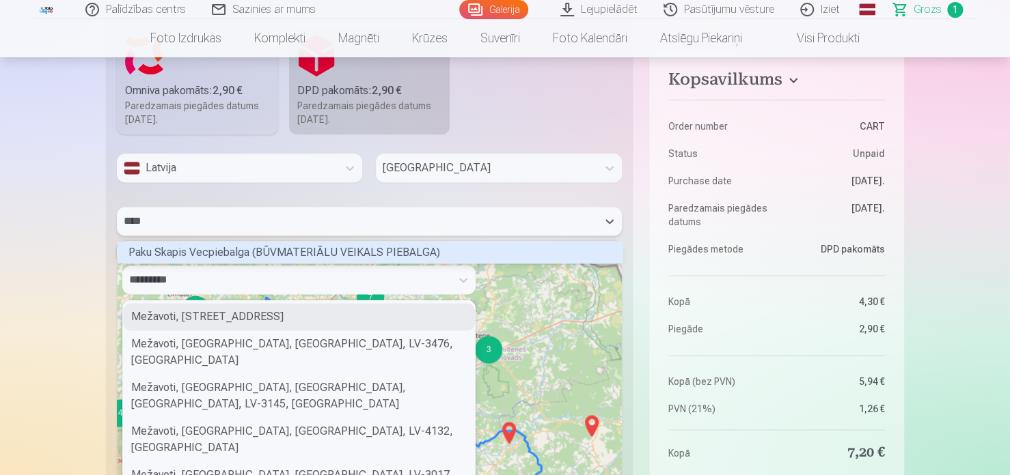
scroll to position [18, 500]
click at [383, 247] on div "Paku Skapis Vecpiebalga (BŪVMATERIĀLU VEIKALS PIEBALGA)" at bounding box center [369, 252] width 505 height 21
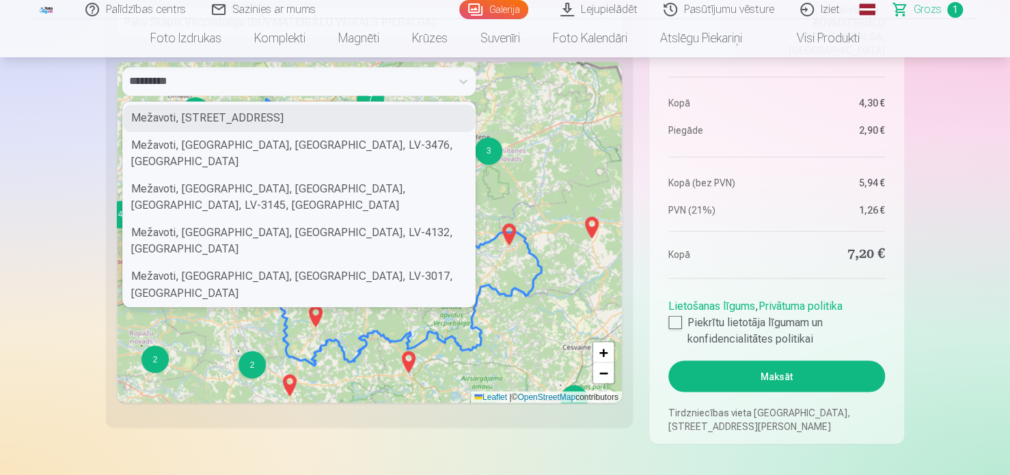
scroll to position [981, 0]
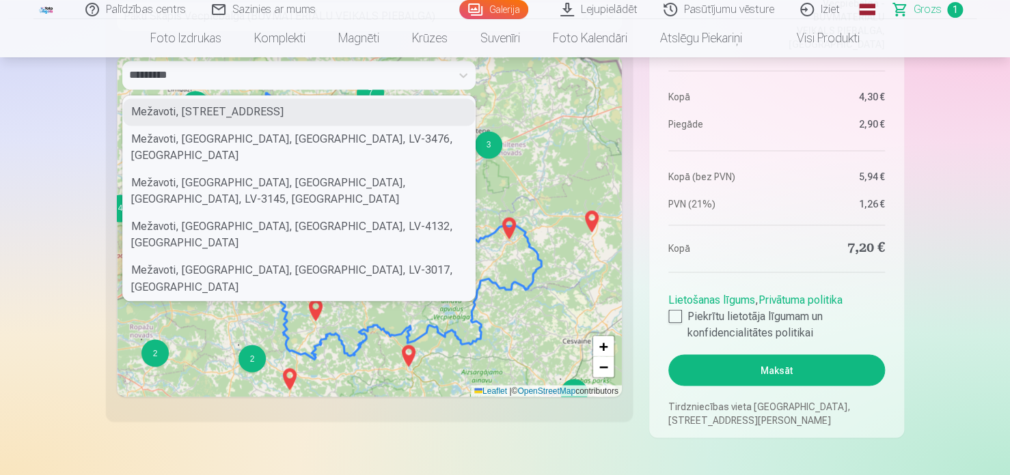
click at [768, 374] on button "Maksāt" at bounding box center [776, 370] width 217 height 31
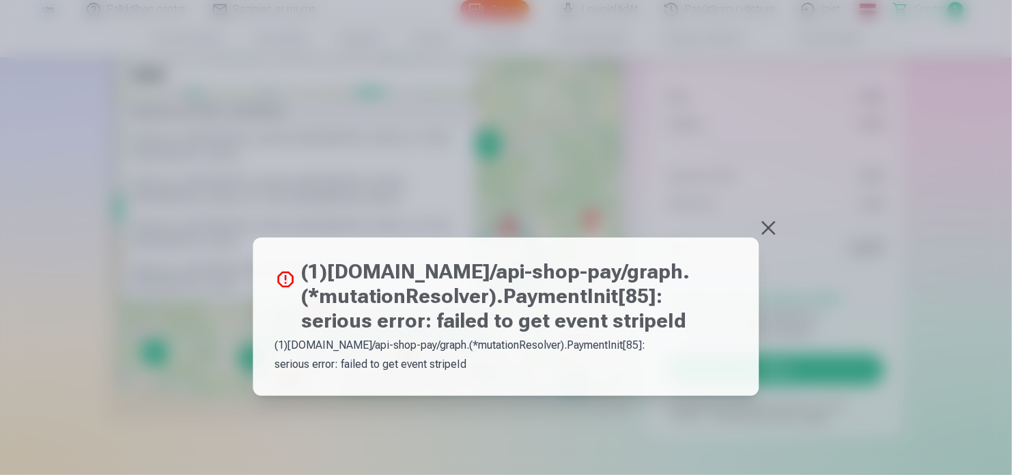
drag, startPoint x: 771, startPoint y: 25, endPoint x: 729, endPoint y: 53, distance: 50.4
click at [729, 53] on div at bounding box center [506, 237] width 1012 height 475
click at [729, 53] on link "Atslēgu piekariņi" at bounding box center [702, 38] width 115 height 38
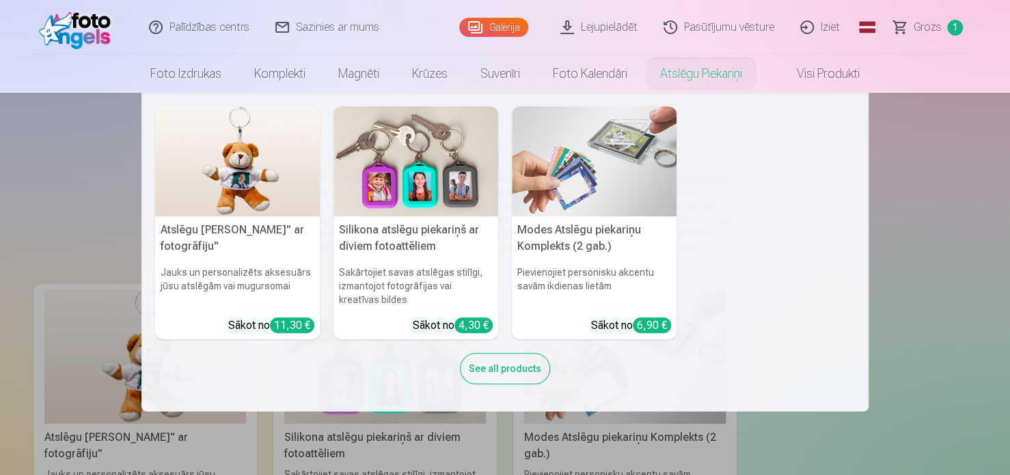
click at [964, 183] on nav "Atslēgu piekariņš Lācītis" ar fotogrāfiju" Jauks un personalizēts aksesuārs jūs…" at bounding box center [505, 252] width 1010 height 319
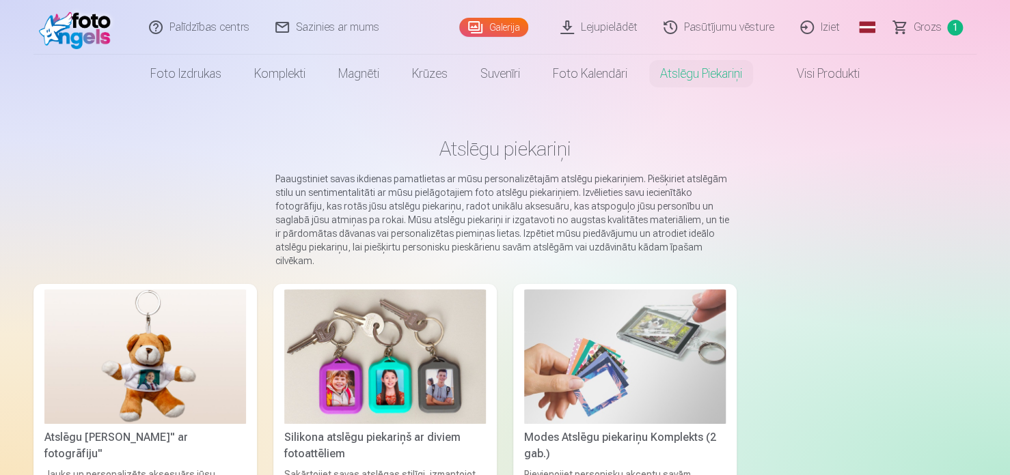
click at [927, 30] on span "Grozs" at bounding box center [927, 27] width 28 height 16
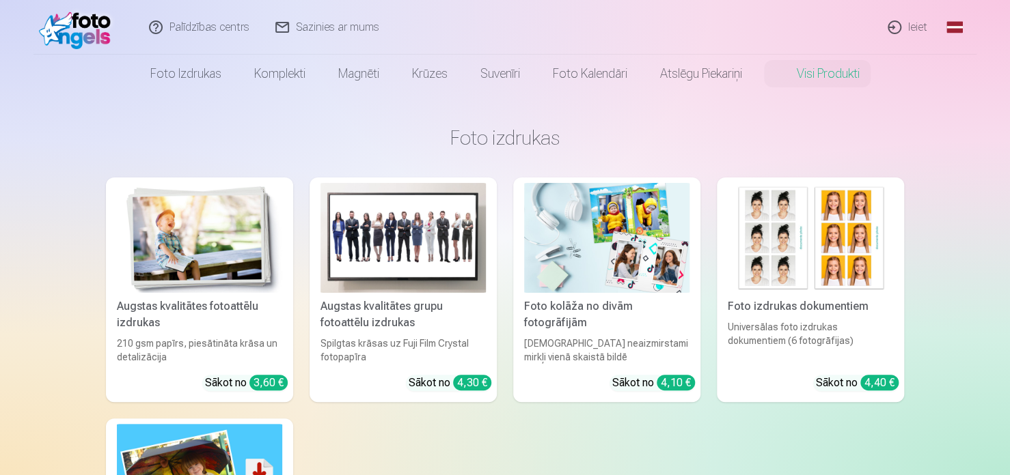
click at [923, 27] on link "Ieiet" at bounding box center [908, 27] width 66 height 55
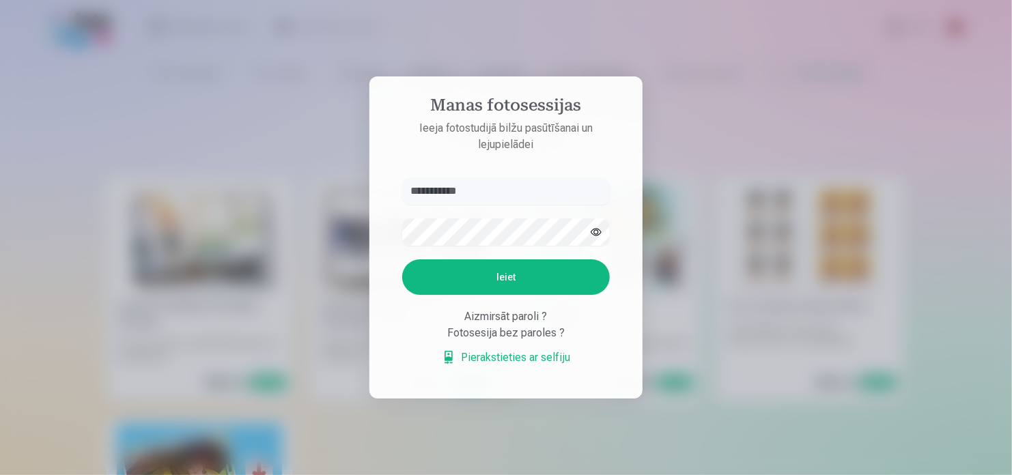
click at [482, 285] on button "Ieiet" at bounding box center [506, 278] width 208 height 36
click at [452, 295] on button "Ieiet" at bounding box center [506, 278] width 208 height 36
click at [443, 295] on button "Ieiet" at bounding box center [506, 278] width 208 height 36
click at [442, 295] on button "Ieiet" at bounding box center [506, 278] width 208 height 36
click at [451, 139] on aside "**********" at bounding box center [506, 238] width 273 height 322
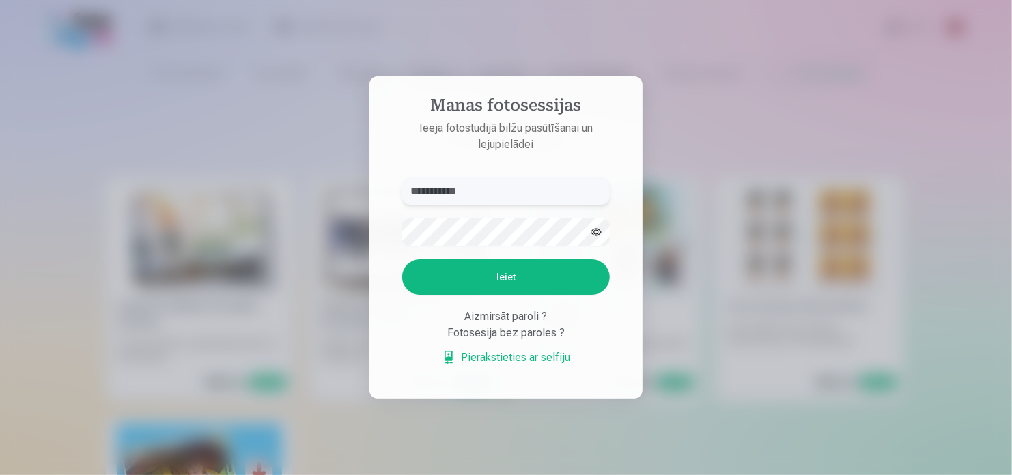
click at [454, 178] on input "**********" at bounding box center [506, 191] width 208 height 27
type input "**********"
click at [478, 295] on button "Ieiet" at bounding box center [506, 278] width 208 height 36
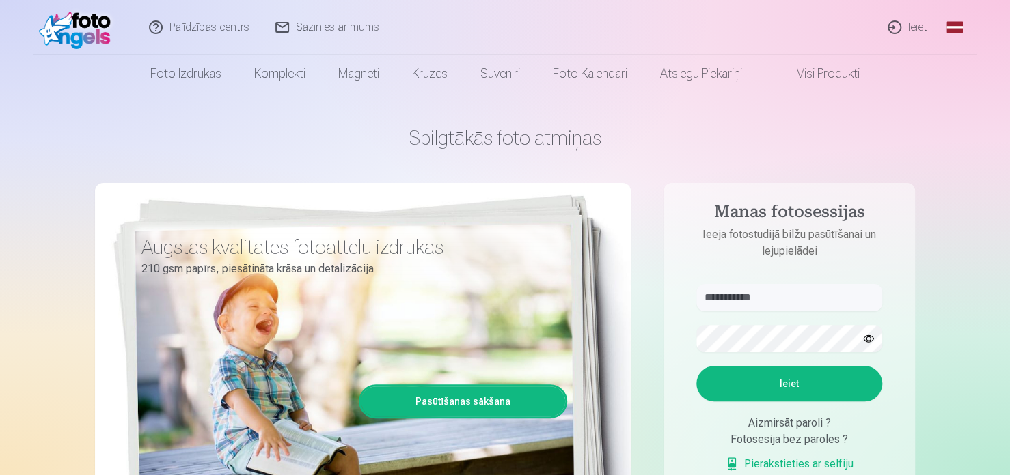
click at [788, 380] on button "Ieiet" at bounding box center [789, 384] width 186 height 36
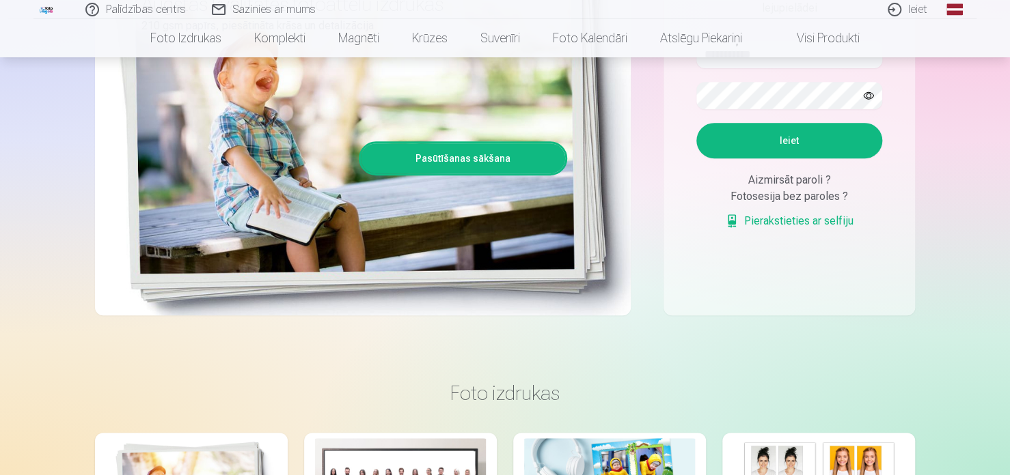
scroll to position [137, 0]
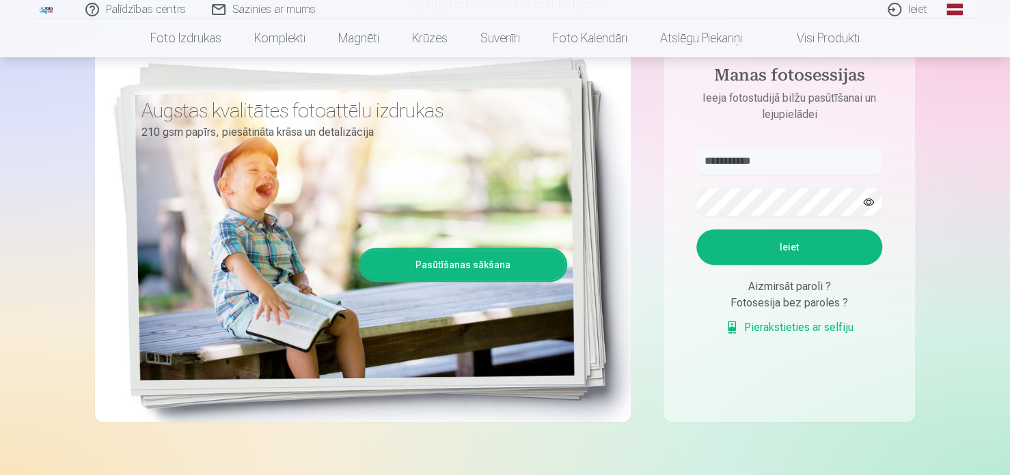
click at [870, 201] on button "button" at bounding box center [868, 202] width 26 height 26
click at [810, 265] on button "Ieiet" at bounding box center [789, 248] width 186 height 36
click at [810, 314] on div "Aizmirsāt paroli ? Fotosesija bez paroles ? Pierakstieties ar selfiju" at bounding box center [789, 307] width 186 height 57
click at [796, 140] on aside "**********" at bounding box center [788, 234] width 251 height 376
click at [797, 160] on input "**********" at bounding box center [789, 161] width 186 height 27
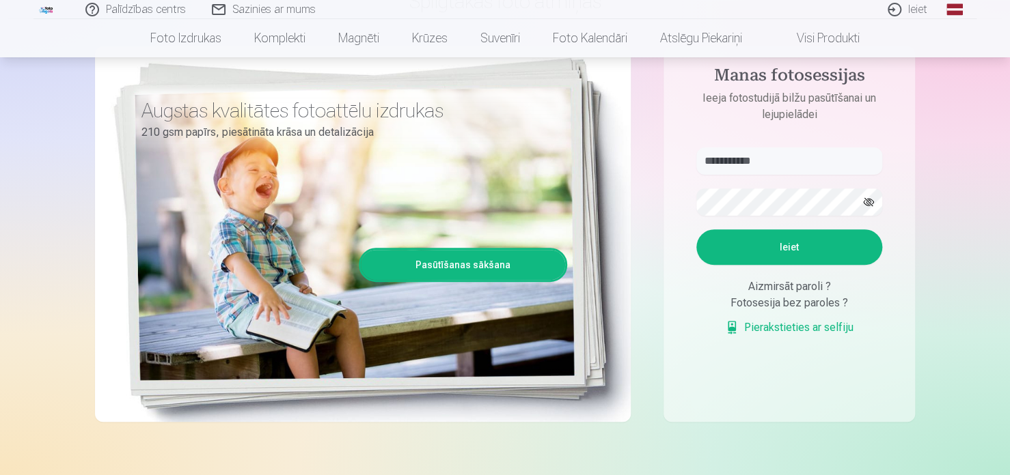
click at [781, 161] on input "**********" at bounding box center [789, 161] width 186 height 27
click at [797, 265] on button "Ieiet" at bounding box center [789, 248] width 186 height 36
click at [796, 265] on button "Ieiet" at bounding box center [789, 248] width 186 height 36
click at [816, 163] on input "**********" at bounding box center [789, 161] width 186 height 27
type input "**********"
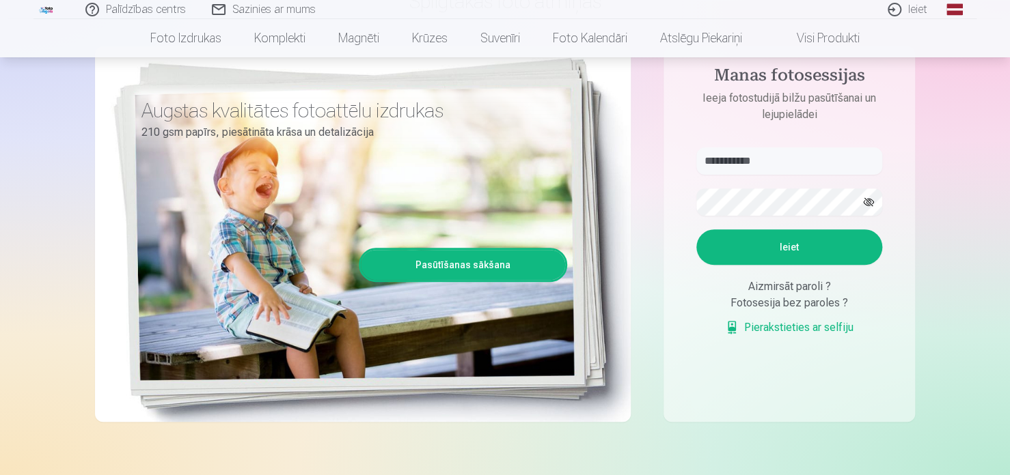
click at [792, 265] on button "Ieiet" at bounding box center [789, 248] width 186 height 36
click at [792, 304] on div "Fotosesija bez paroles ?" at bounding box center [789, 303] width 186 height 16
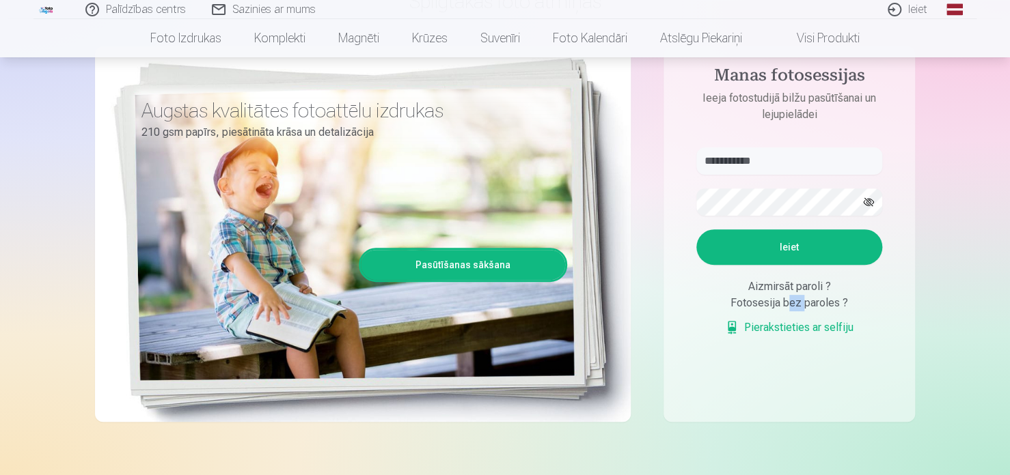
click at [791, 265] on button "Ieiet" at bounding box center [789, 248] width 186 height 36
click at [791, 305] on div "Fotosesija bez paroles ?" at bounding box center [789, 303] width 186 height 16
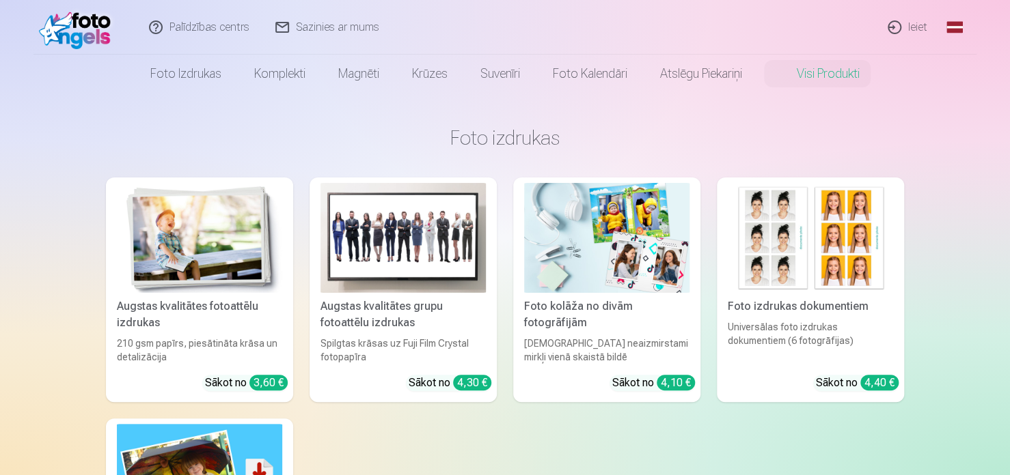
click at [92, 23] on img at bounding box center [78, 27] width 79 height 44
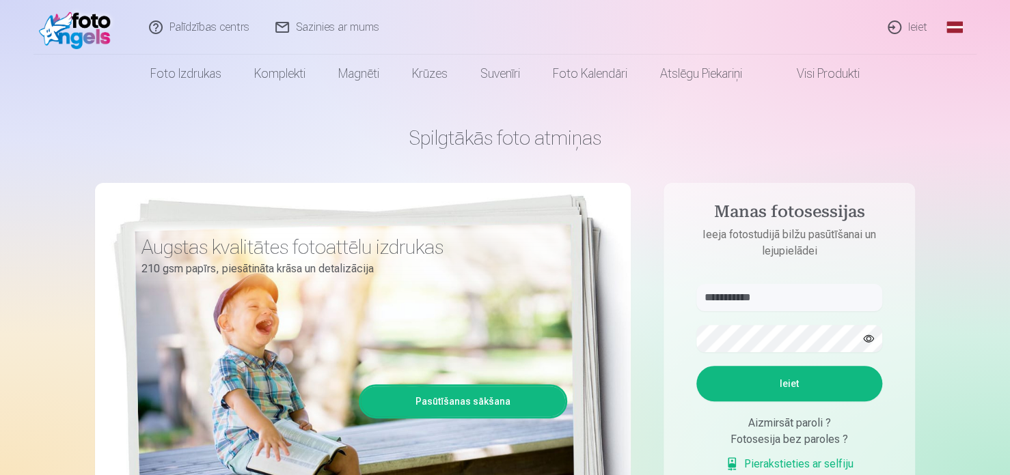
click at [92, 23] on img at bounding box center [78, 27] width 79 height 44
click at [738, 385] on button "Ieiet" at bounding box center [789, 384] width 186 height 36
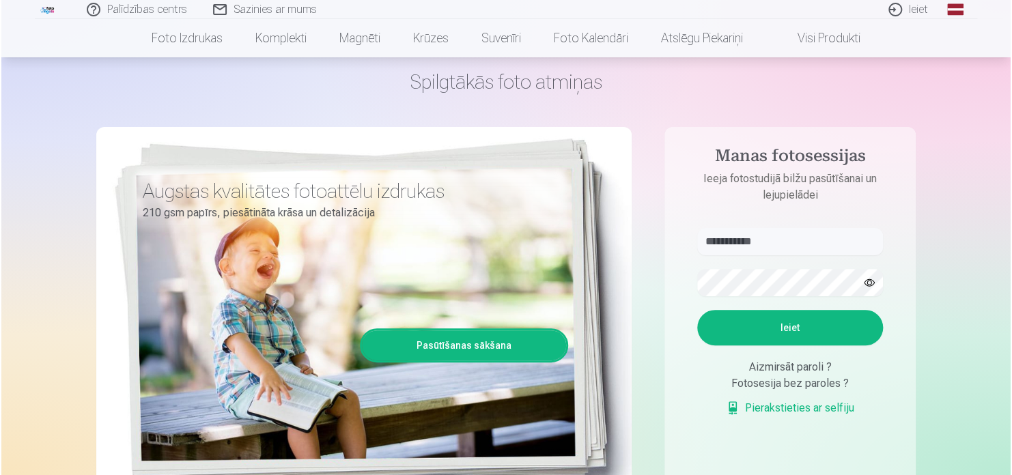
scroll to position [137, 0]
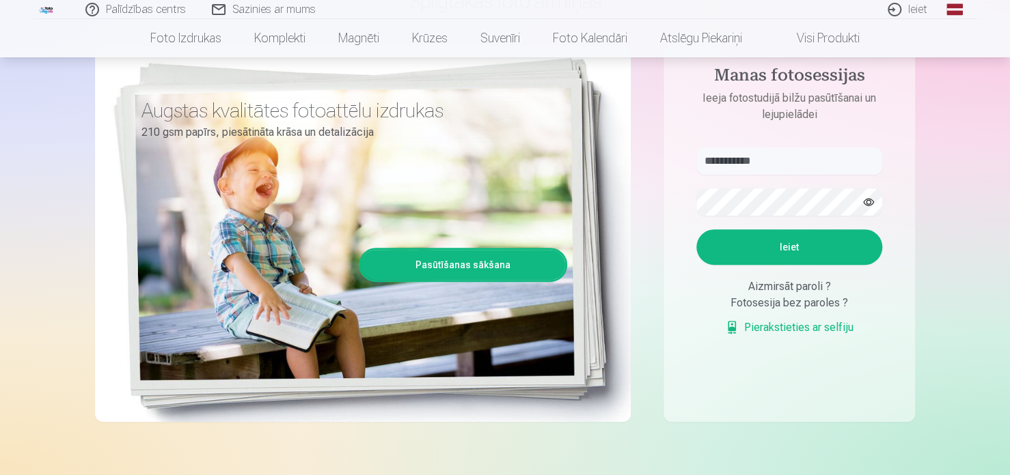
click at [816, 295] on div "Aizmirsāt paroli ?" at bounding box center [789, 287] width 186 height 16
click at [792, 265] on button "Ieiet" at bounding box center [789, 248] width 186 height 36
click at [783, 170] on input "**********" at bounding box center [789, 161] width 186 height 27
click at [816, 265] on button "Ieiet" at bounding box center [789, 248] width 186 height 36
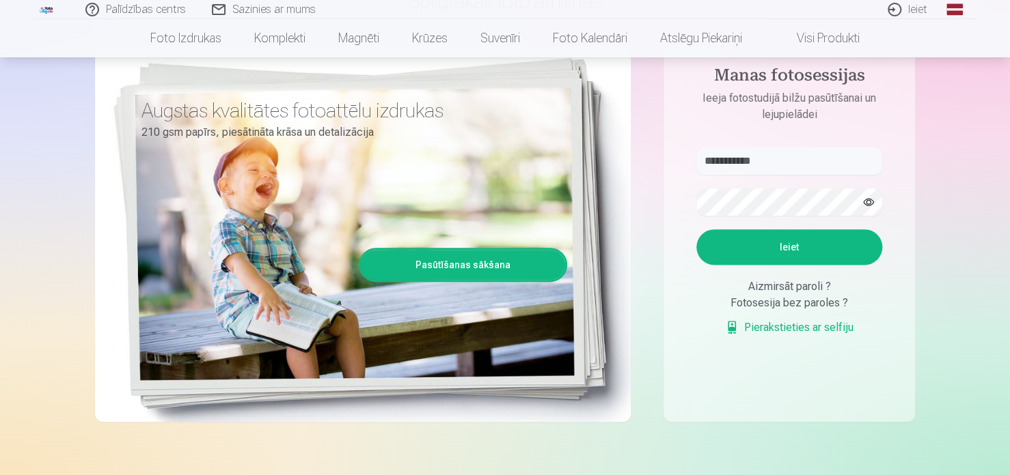
click at [789, 180] on form "**********" at bounding box center [788, 249] width 213 height 202
click at [783, 165] on input "**********" at bounding box center [789, 161] width 186 height 27
type input "**********"
click at [805, 265] on button "Ieiet" at bounding box center [789, 248] width 186 height 36
click at [920, 17] on link "Ieiet" at bounding box center [908, 9] width 66 height 19
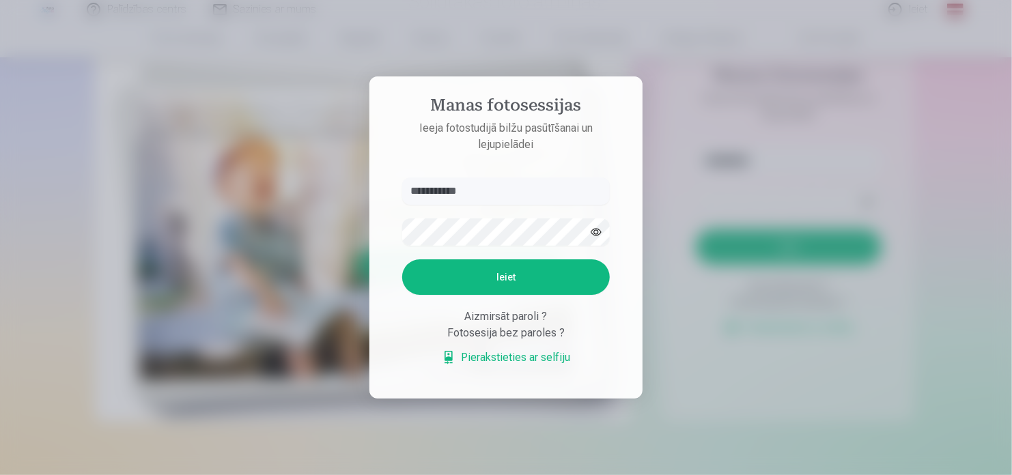
click at [643, 412] on div at bounding box center [506, 237] width 1012 height 475
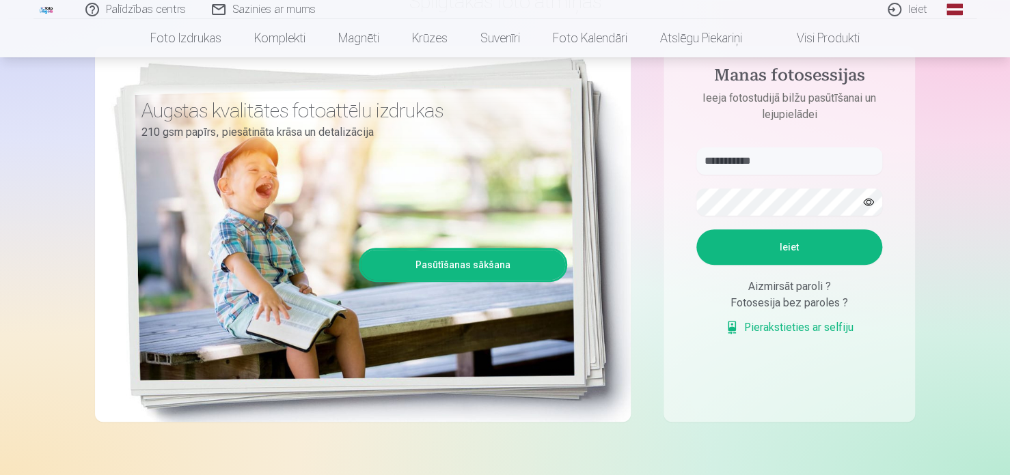
click at [914, 10] on link "Ieiet" at bounding box center [908, 9] width 66 height 19
click at [917, 14] on link "Ieiet" at bounding box center [908, 9] width 66 height 19
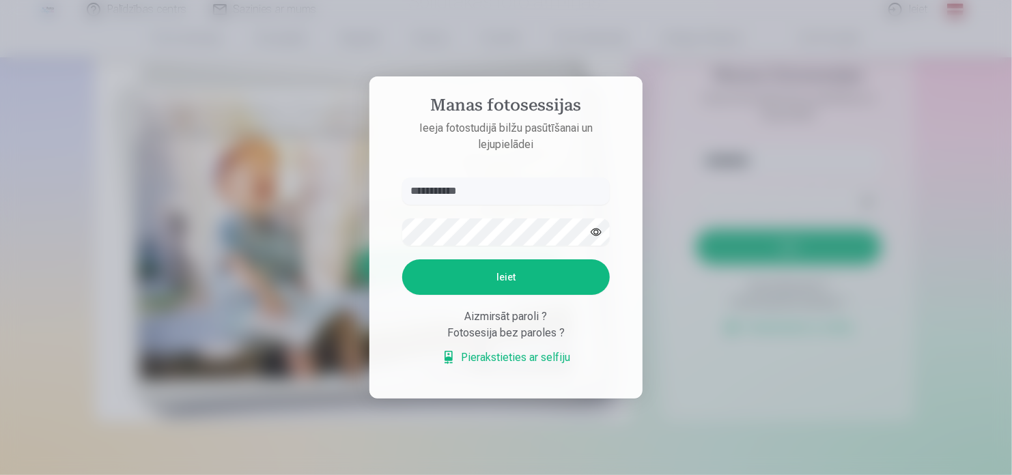
click at [551, 271] on button "Ieiet" at bounding box center [506, 278] width 208 height 36
click at [517, 122] on aside "**********" at bounding box center [506, 238] width 273 height 322
click at [517, 178] on input "**********" at bounding box center [506, 191] width 208 height 27
click at [479, 273] on button "Ieiet" at bounding box center [506, 278] width 208 height 36
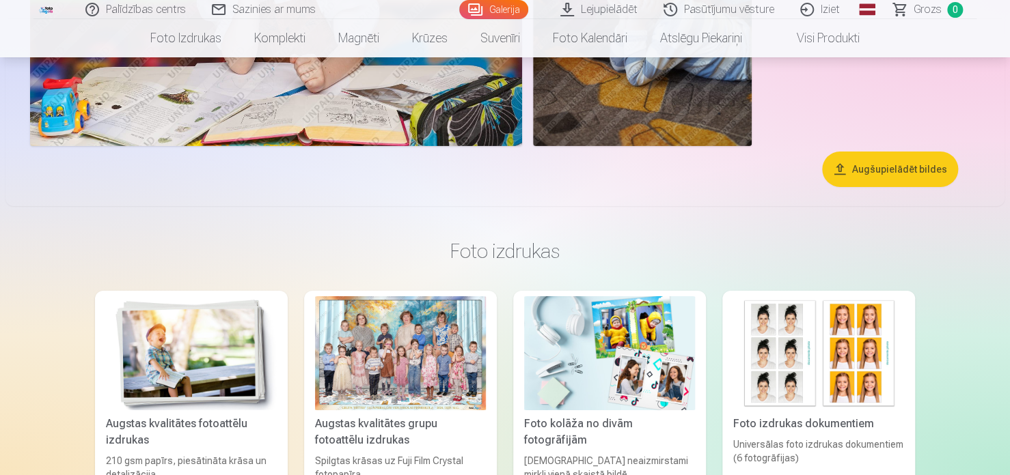
scroll to position [17306, 0]
click at [721, 14] on link "Pasūtījumu vēsture" at bounding box center [719, 9] width 137 height 19
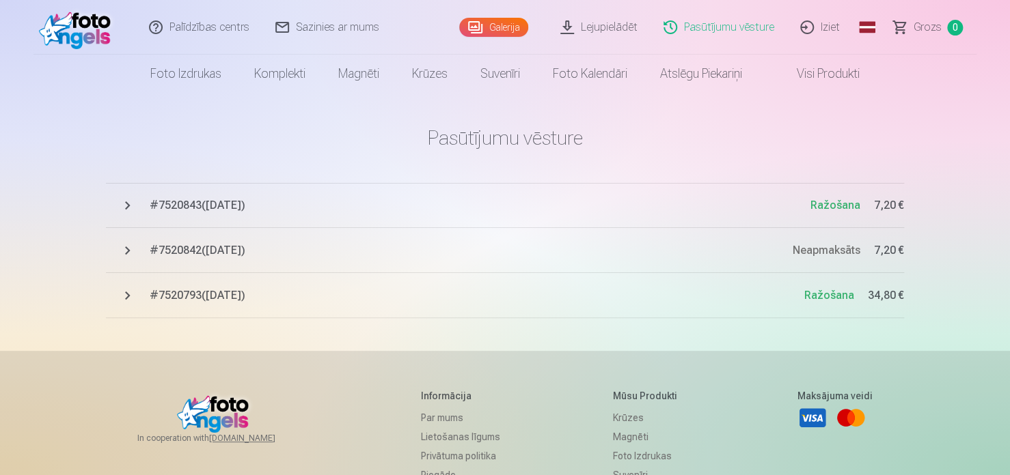
click at [555, 214] on button "# 7520843 ( [DATE] ) Ražošana 7,20 €" at bounding box center [505, 205] width 798 height 45
